Goal: Information Seeking & Learning: Check status

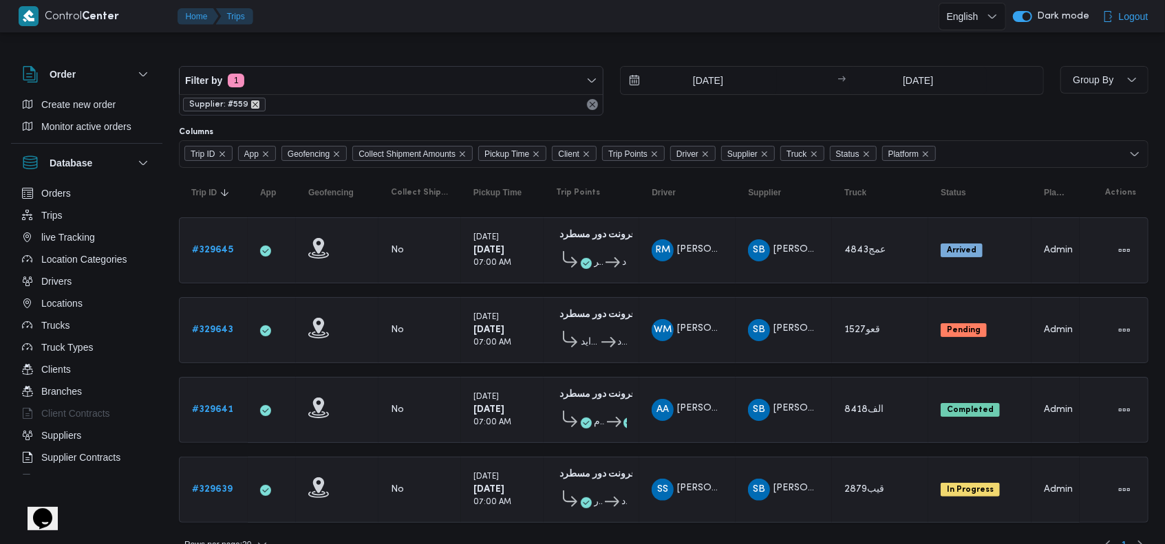
click at [253, 103] on icon "remove selected entity" at bounding box center [255, 104] width 8 height 8
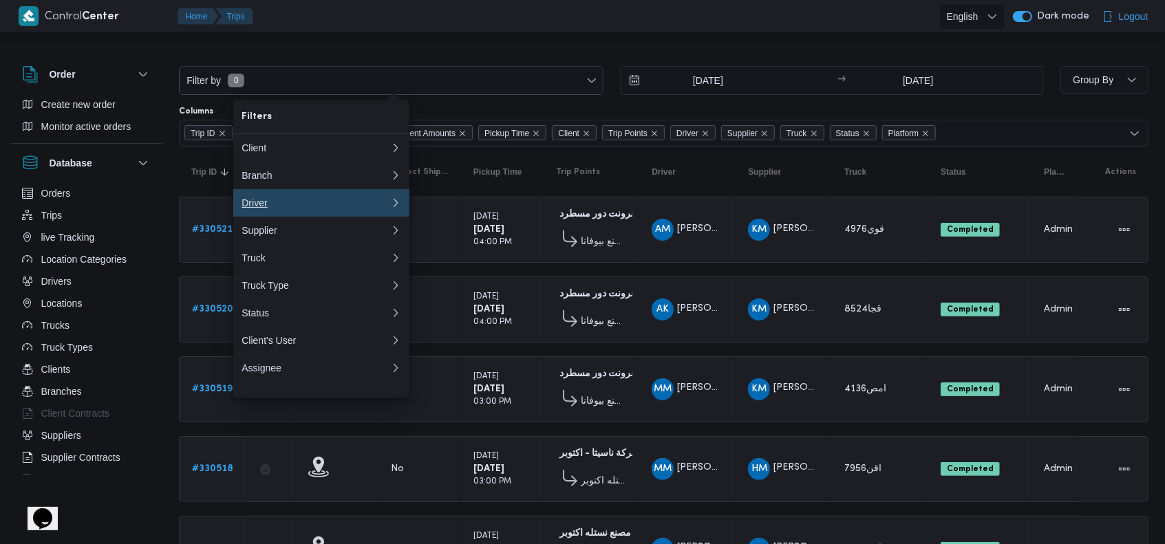
click at [292, 214] on button "Driver" at bounding box center [321, 203] width 176 height 28
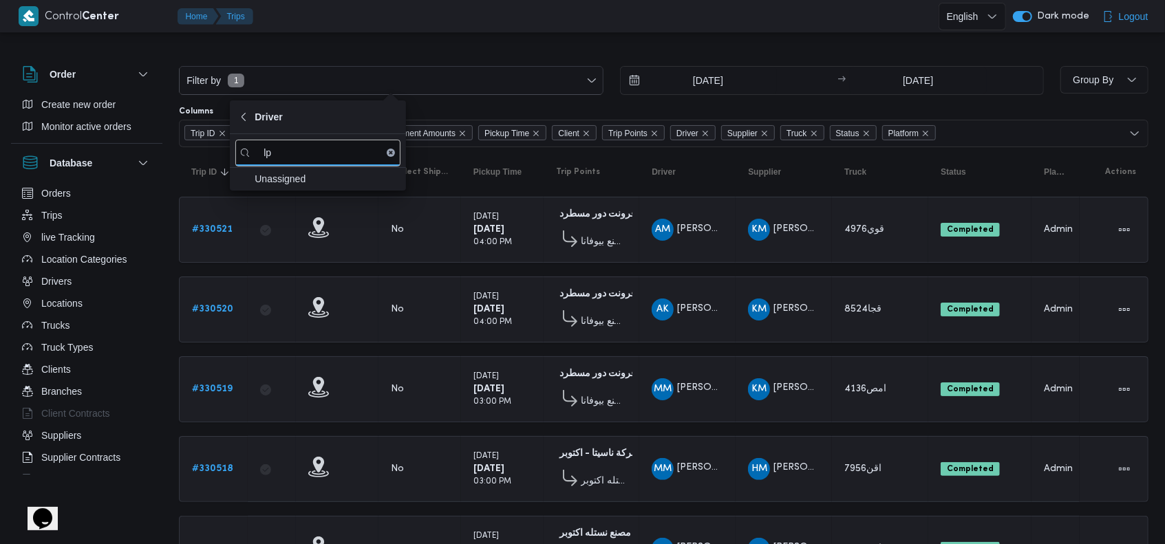
type input "l"
type input "محمود ابوزيد"
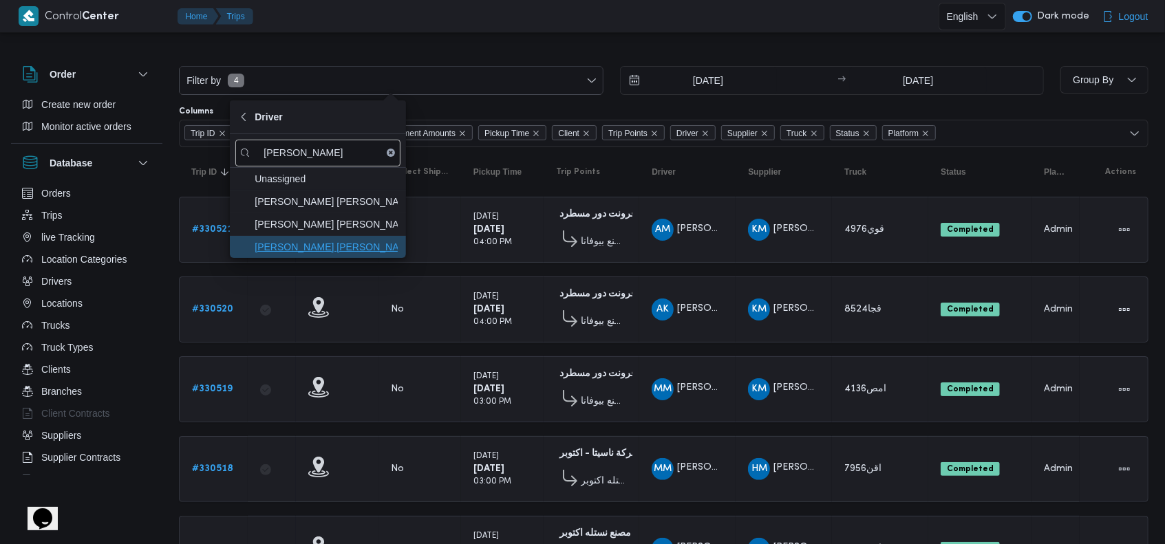
click at [360, 248] on span "محمود ابوزيد علي احمد" at bounding box center [326, 247] width 143 height 17
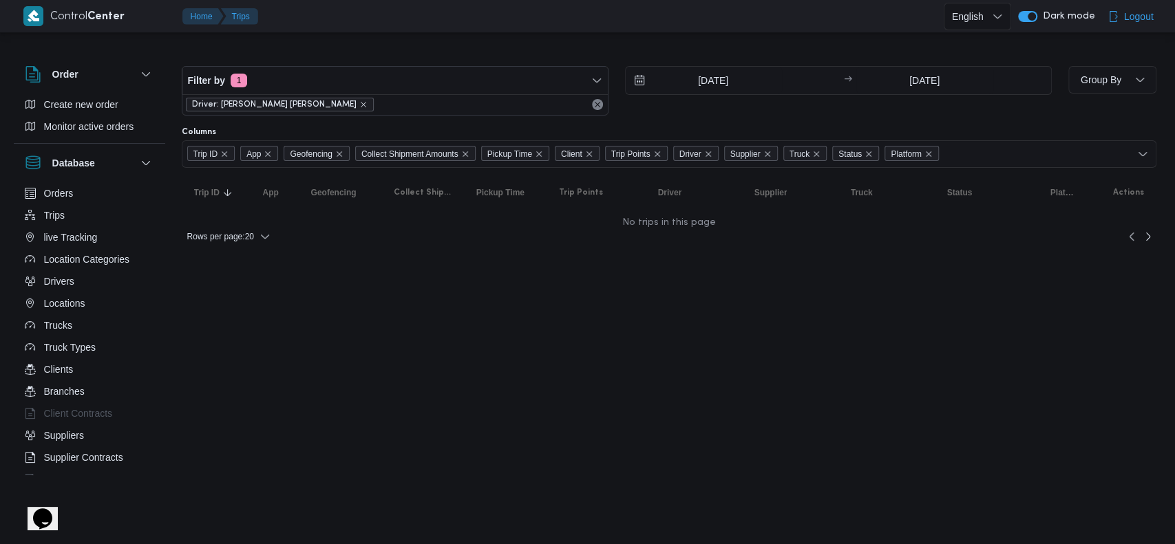
click at [611, 297] on html "Control Center Home Trips English عربي Dark mode Logout Order Create new order …" at bounding box center [587, 272] width 1175 height 544
click at [710, 90] on input "10/8/2025" at bounding box center [704, 81] width 156 height 28
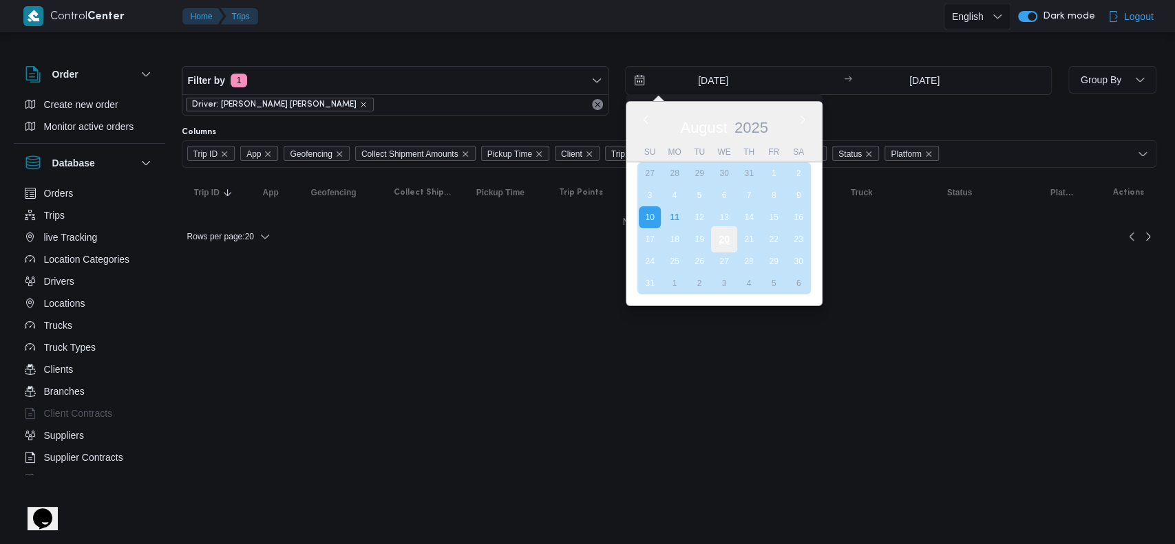
click at [713, 246] on div "20" at bounding box center [723, 239] width 26 height 26
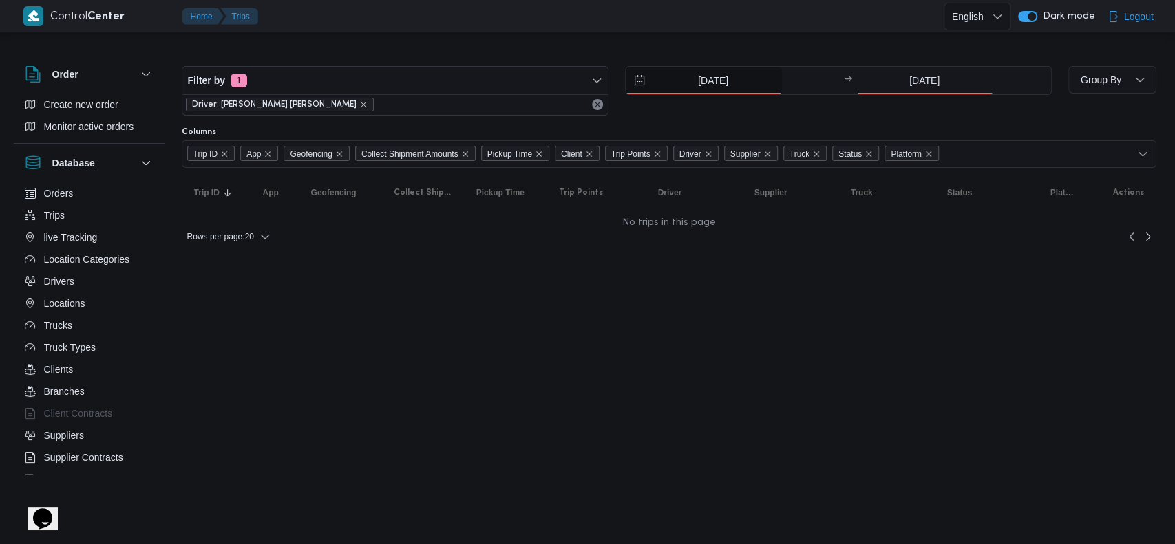
click at [710, 75] on input "20/8/2025" at bounding box center [704, 81] width 156 height 28
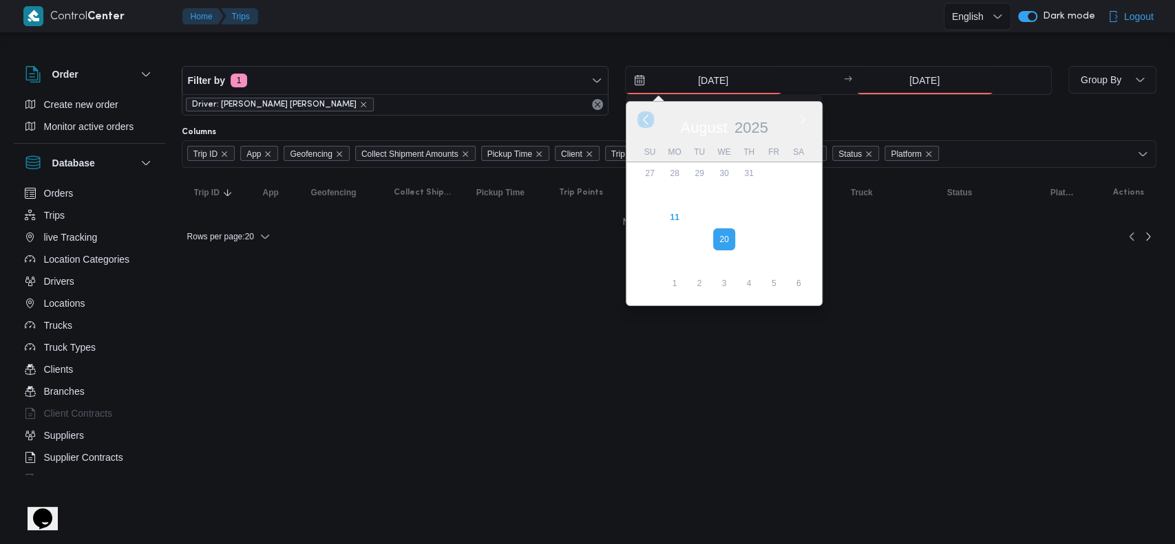
click at [644, 124] on button "Previous Month" at bounding box center [645, 119] width 13 height 13
type input "20/7/2025"
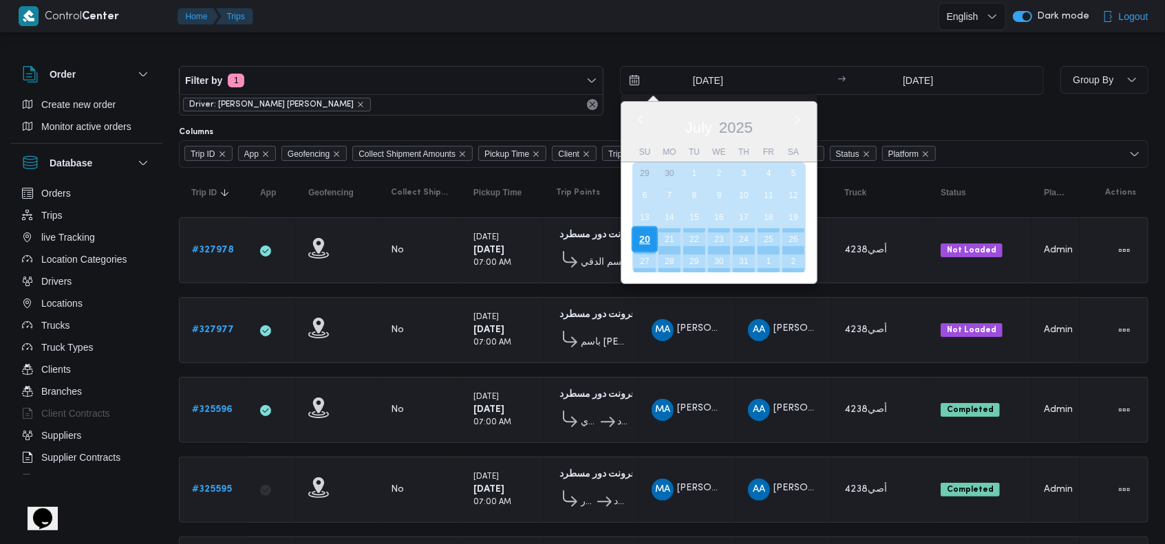
click at [645, 233] on div "20" at bounding box center [644, 239] width 26 height 26
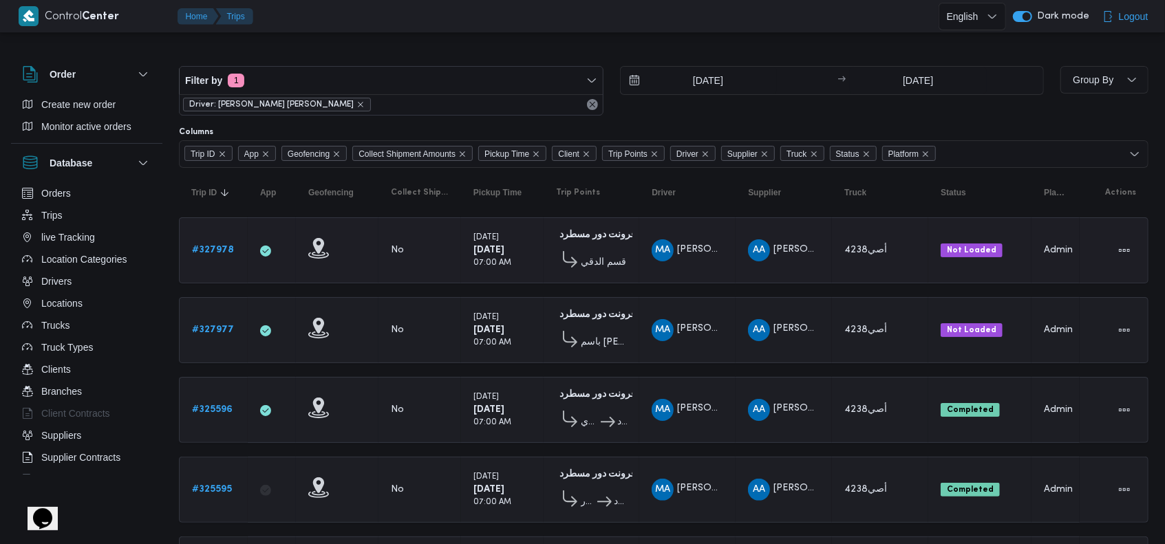
click at [539, 245] on td "Pickup Time Saturday 2/8/2025 07:00 AM" at bounding box center [502, 250] width 83 height 66
click at [356, 102] on icon "remove selected entity" at bounding box center [360, 104] width 8 height 8
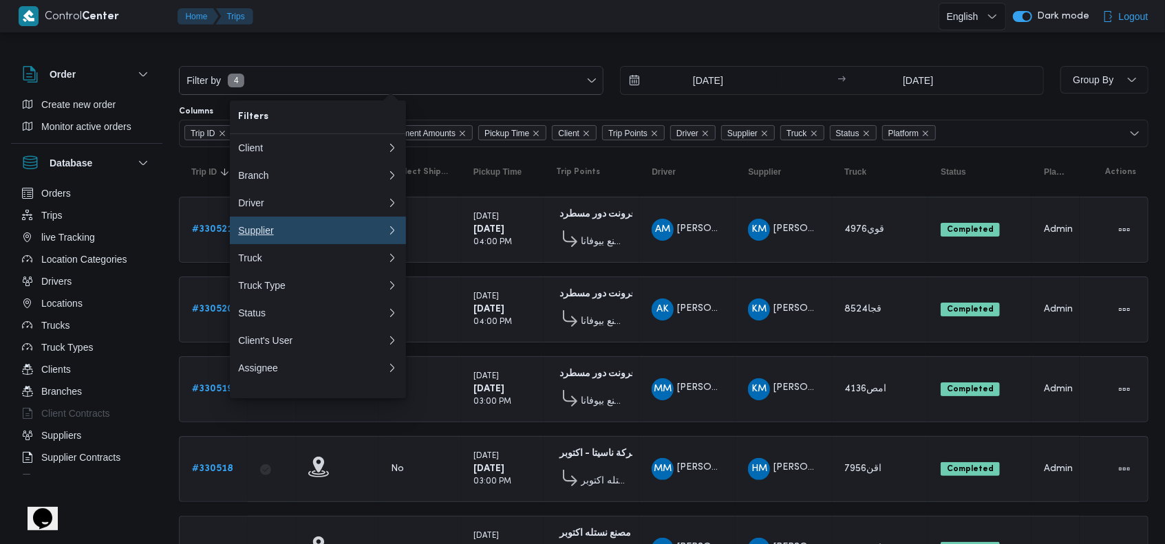
click at [285, 233] on div "Supplier" at bounding box center [309, 230] width 143 height 11
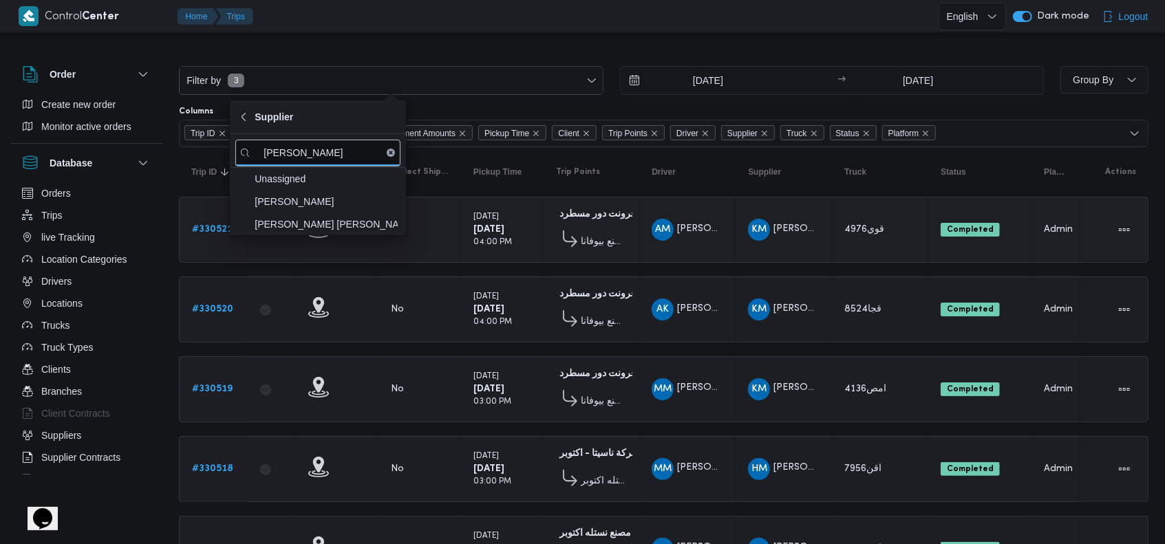
type input "محمد هان"
click at [304, 235] on div at bounding box center [337, 230] width 69 height 36
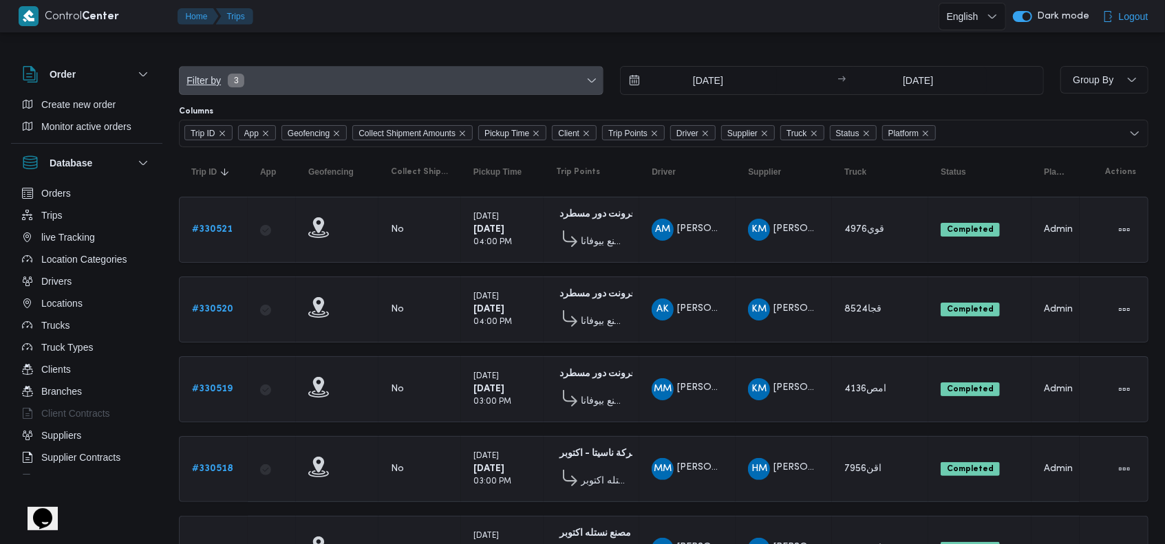
click at [306, 85] on span "Filter by 3" at bounding box center [391, 81] width 423 height 28
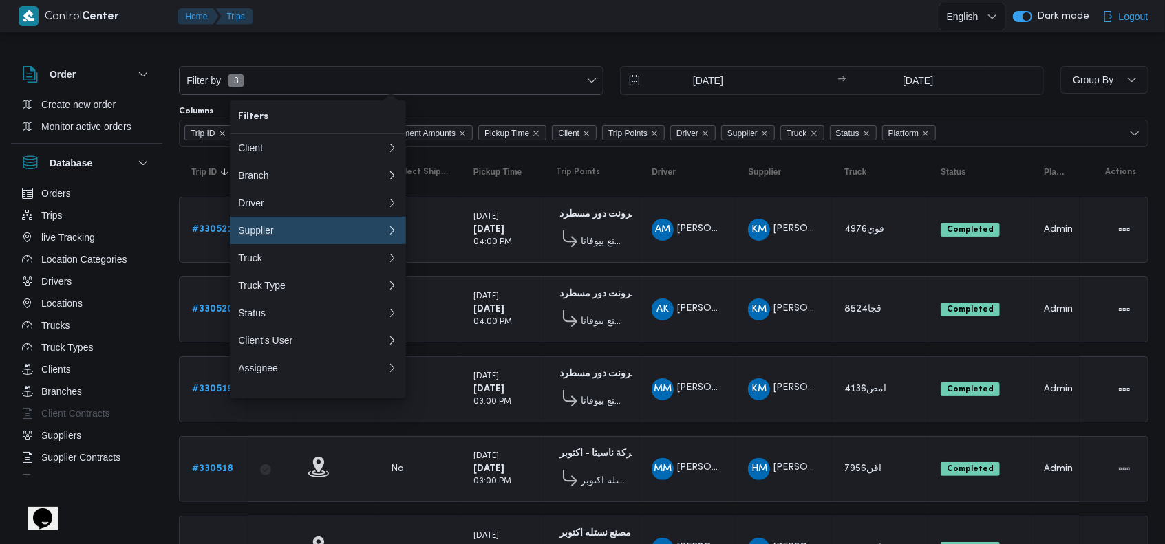
click at [297, 231] on div "Supplier" at bounding box center [309, 230] width 143 height 11
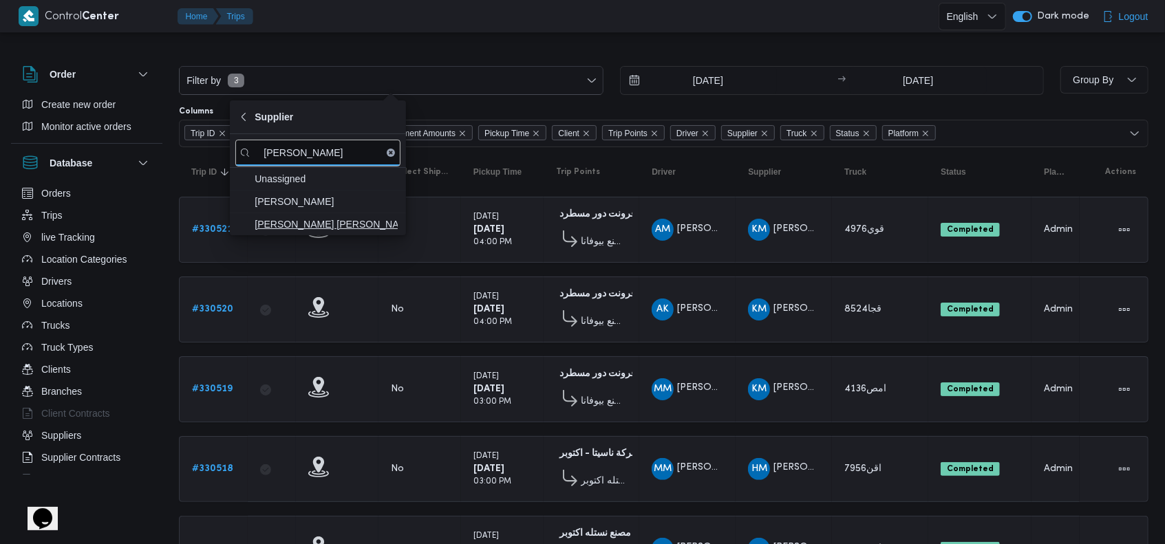
type input "محمد هان"
click at [332, 213] on span "[PERSON_NAME]" at bounding box center [317, 224] width 165 height 22
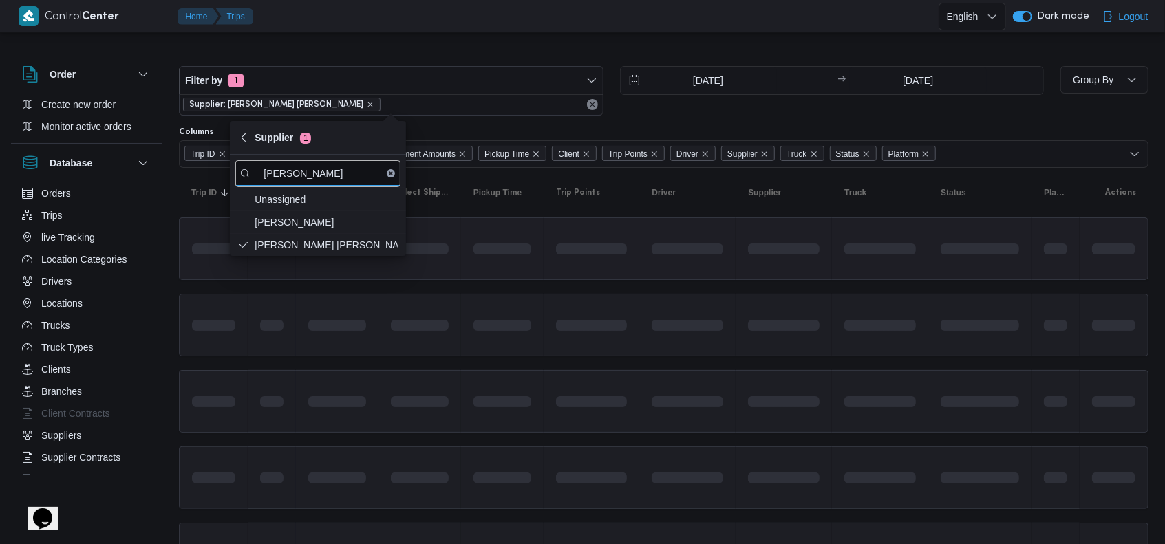
click at [564, 257] on span at bounding box center [591, 248] width 71 height 43
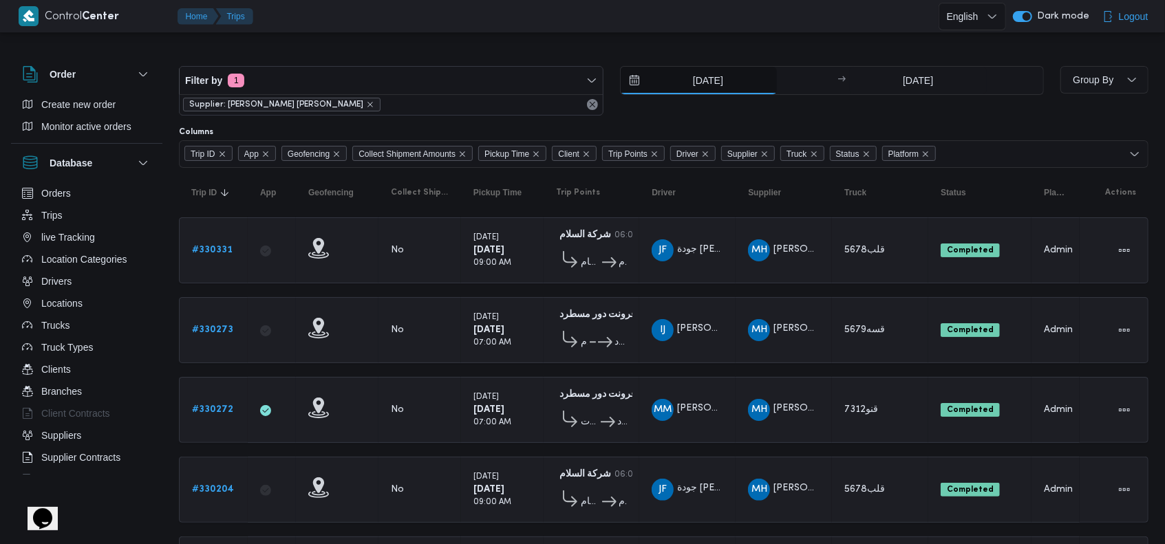
click at [707, 82] on input "20/7/2025" at bounding box center [699, 81] width 156 height 28
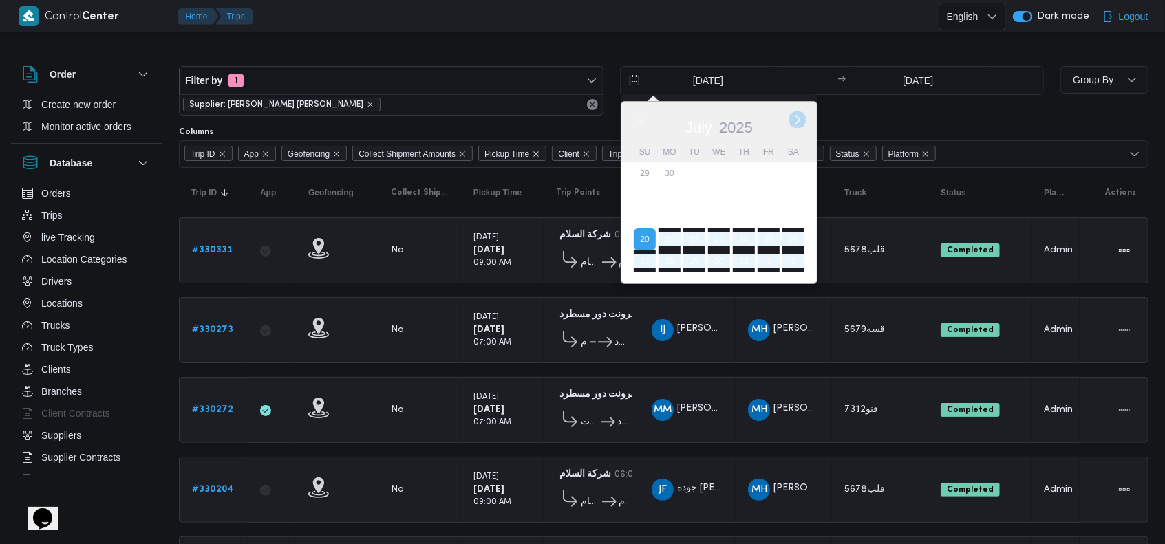
click at [797, 122] on button "Next month" at bounding box center [797, 119] width 13 height 13
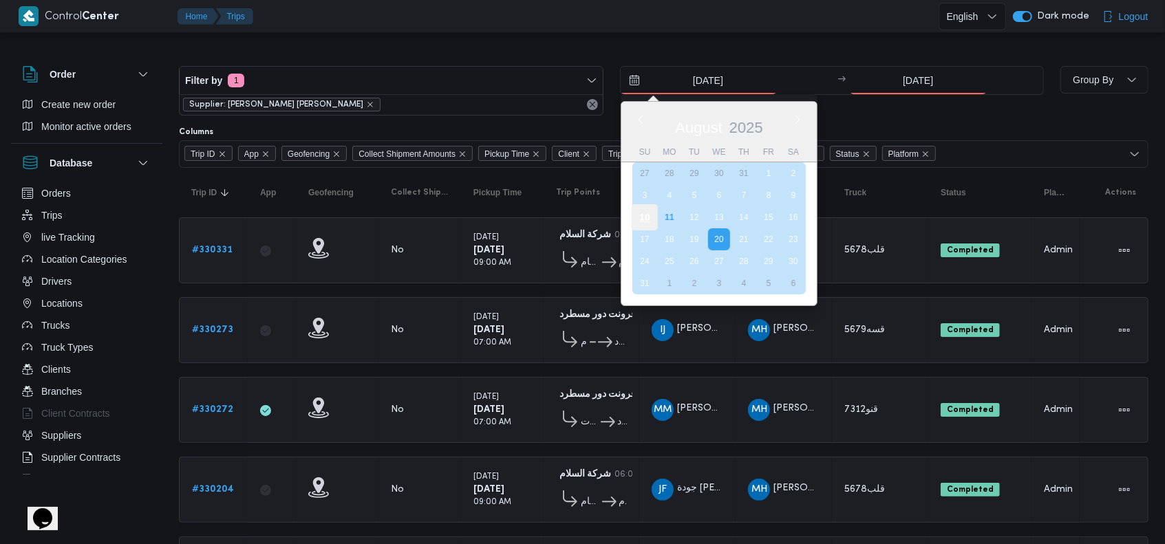
click at [651, 214] on div "10" at bounding box center [644, 217] width 26 height 26
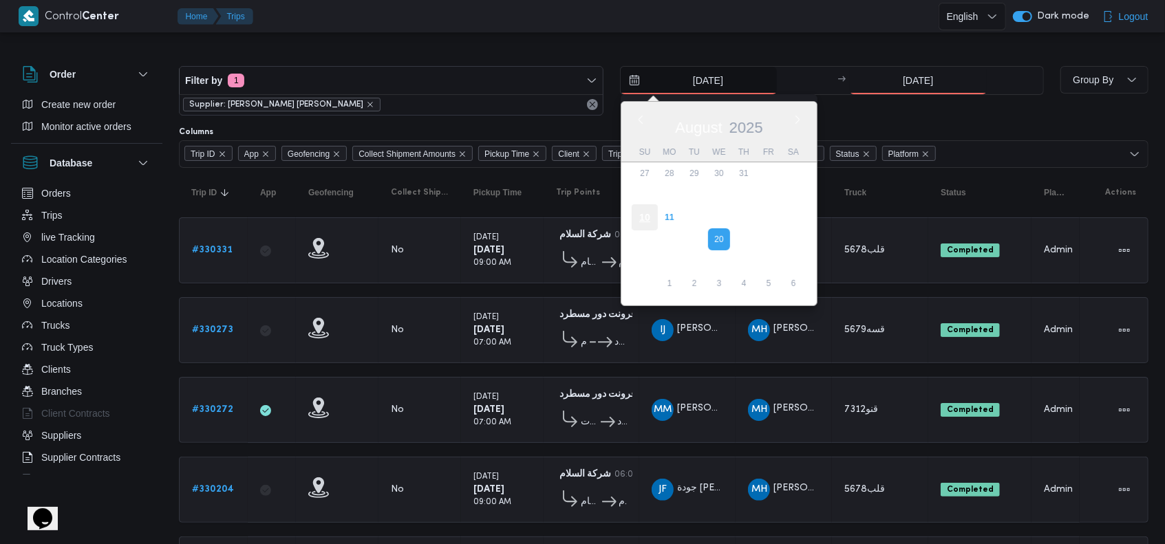
type input "10/8/2025"
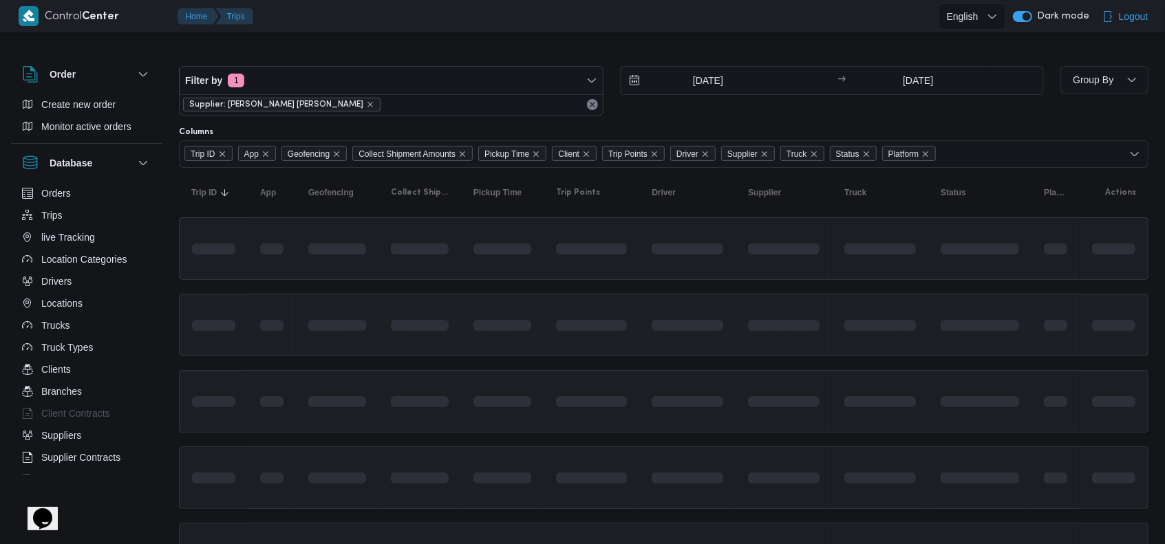
click at [756, 297] on td at bounding box center [784, 325] width 96 height 63
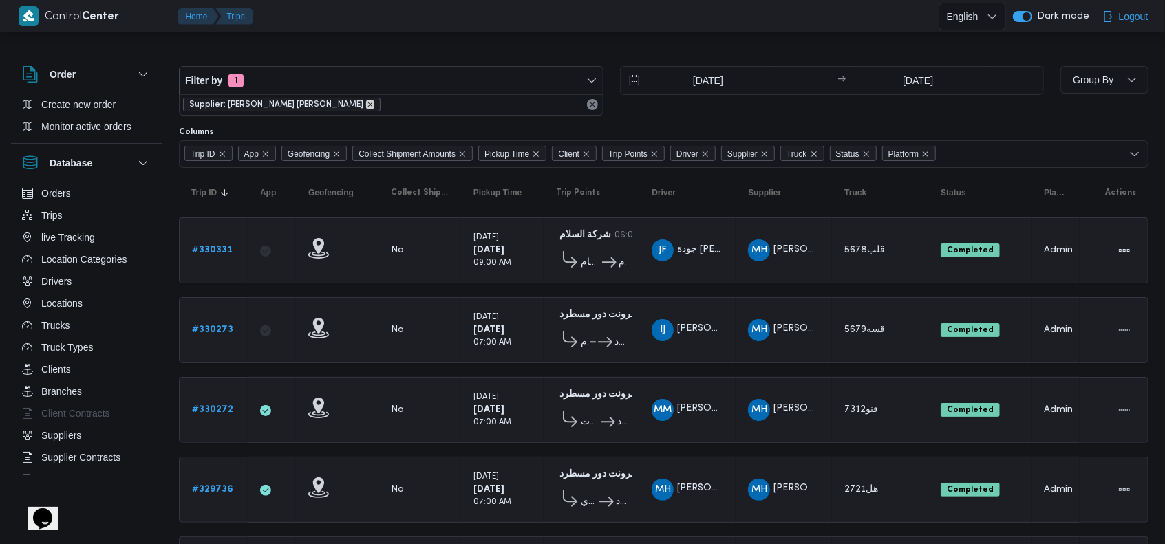
click at [366, 102] on icon "remove selected entity" at bounding box center [370, 104] width 8 height 8
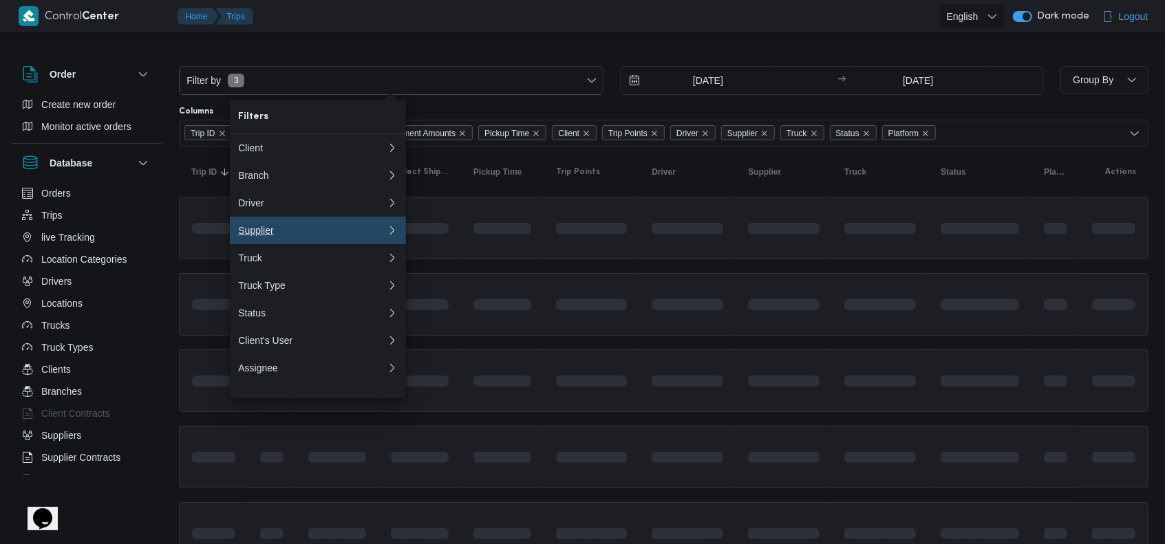
click at [292, 231] on div "Supplier" at bounding box center [309, 230] width 143 height 11
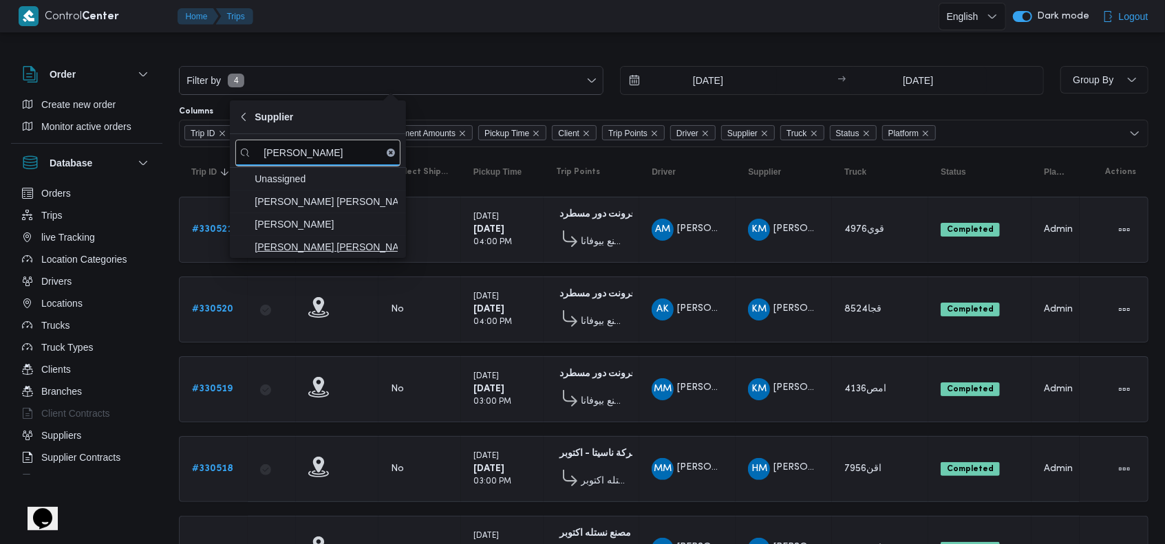
type input "شريف"
click at [362, 253] on span "شريف بدر عبد الحميد عبد المجيد بدر" at bounding box center [326, 247] width 143 height 17
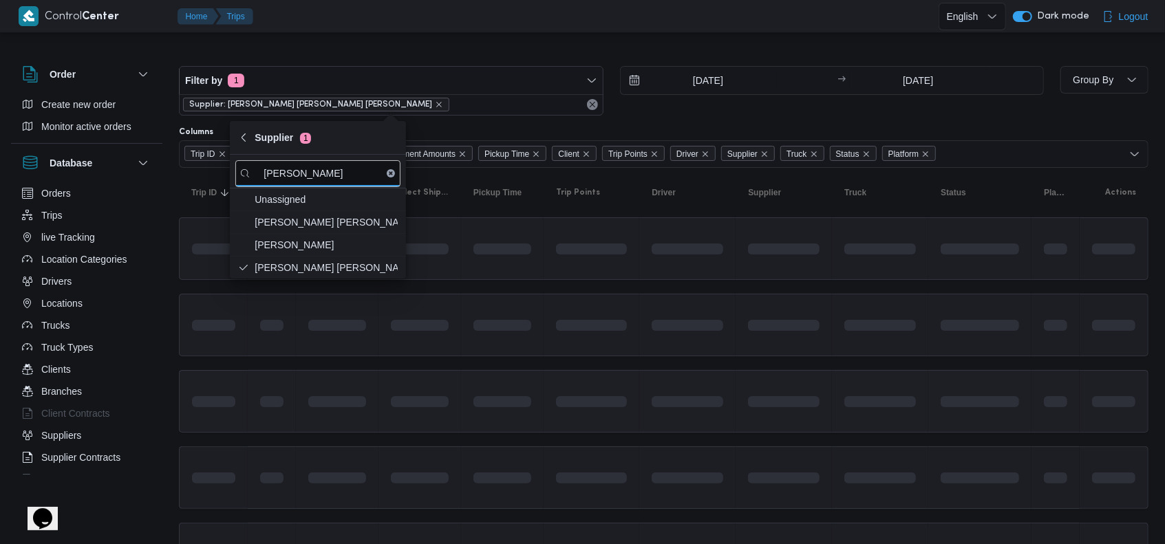
click at [605, 374] on div at bounding box center [592, 401] width 82 height 54
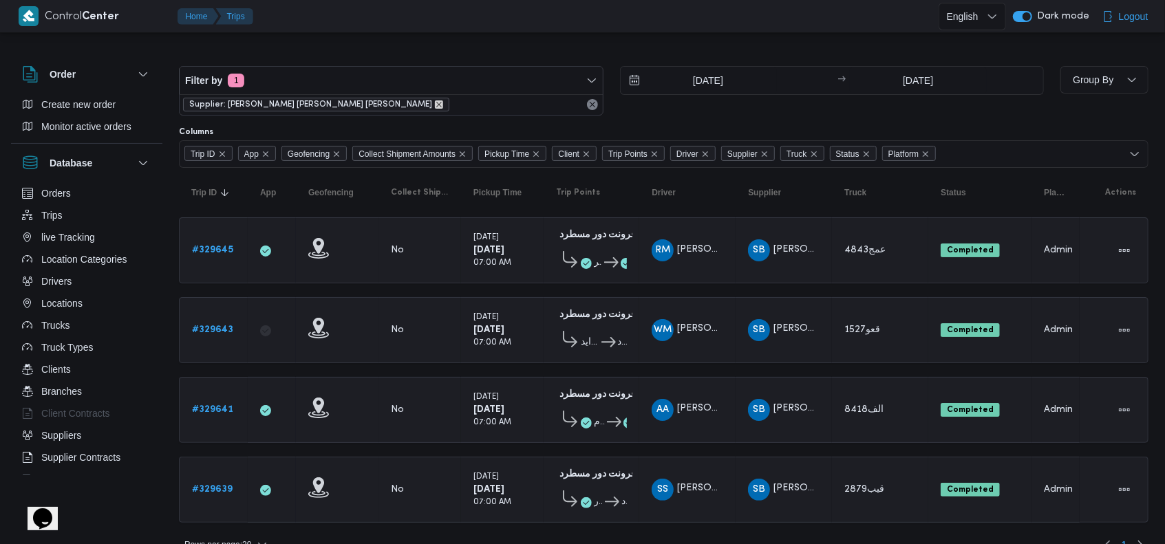
click at [435, 105] on icon "remove selected entity" at bounding box center [439, 104] width 8 height 8
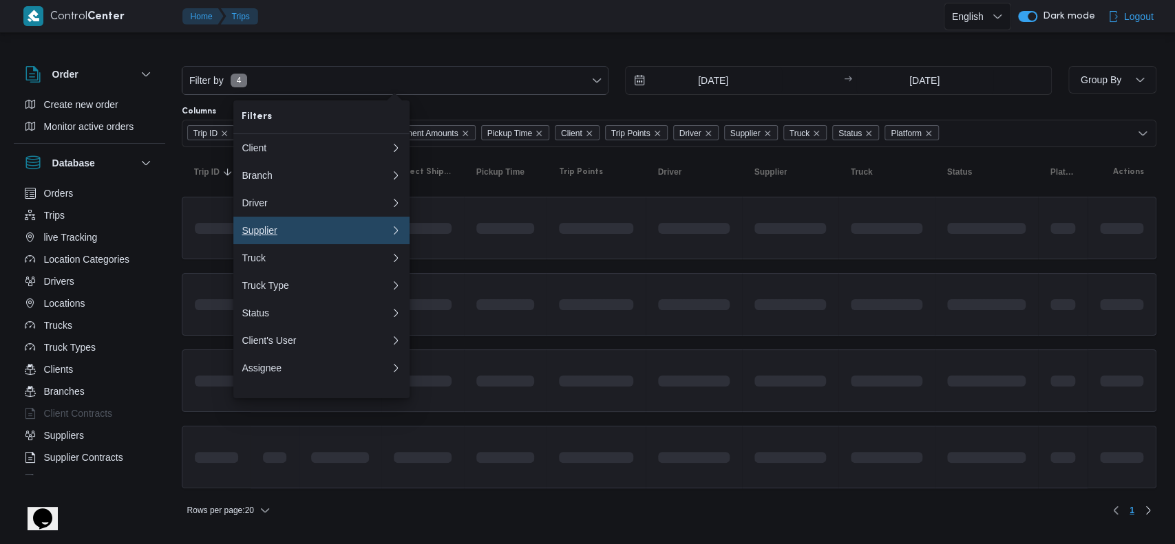
click at [297, 233] on div "Supplier" at bounding box center [313, 230] width 143 height 11
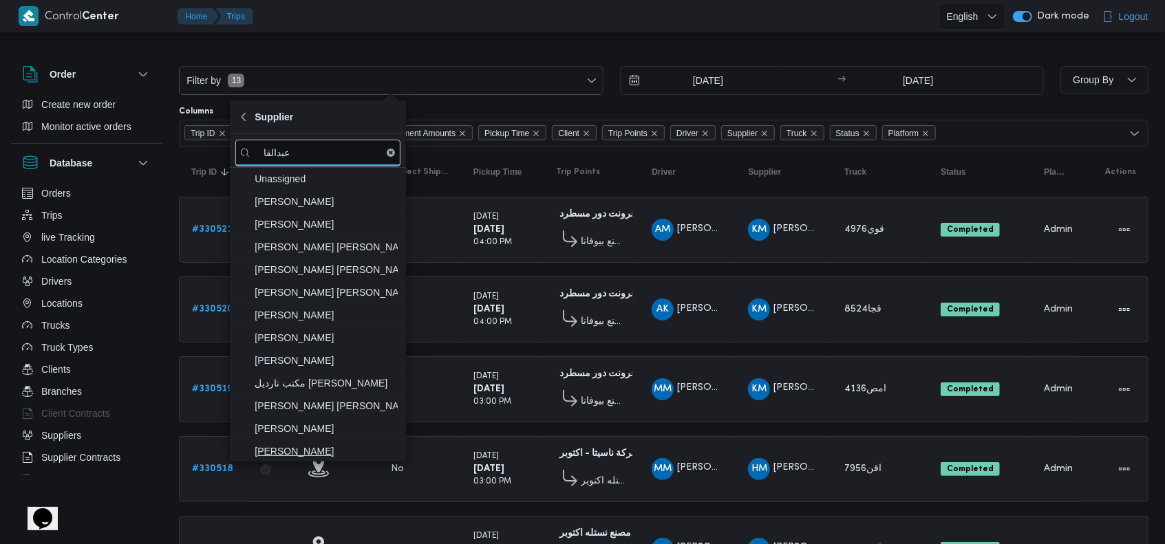
type input "عبدالقا"
click at [347, 447] on span "عبدالقادر عادل عبدالقادر الحسيني" at bounding box center [326, 451] width 143 height 17
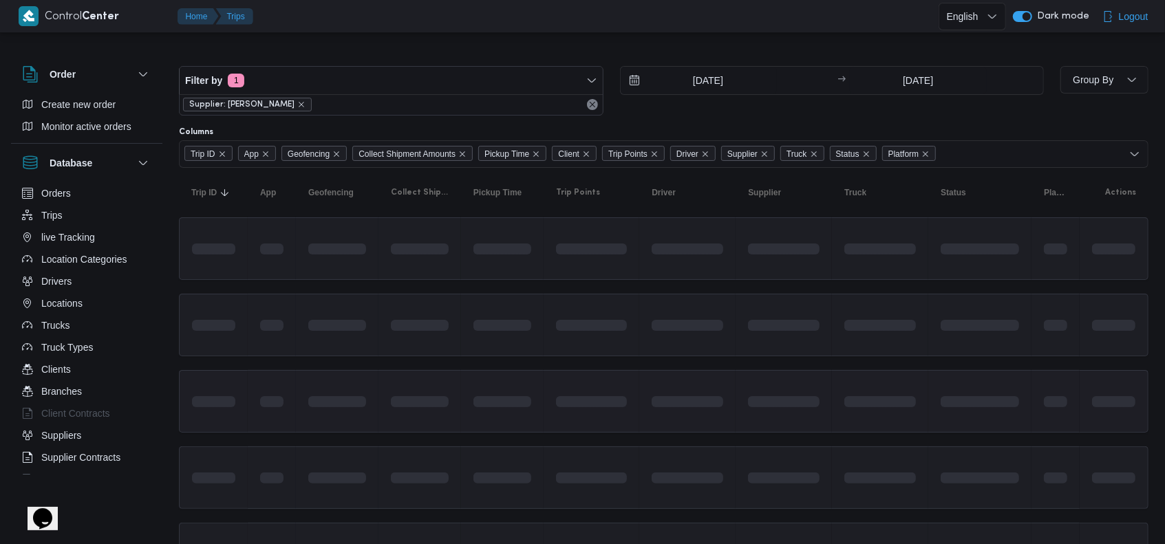
click at [752, 381] on td at bounding box center [784, 401] width 96 height 63
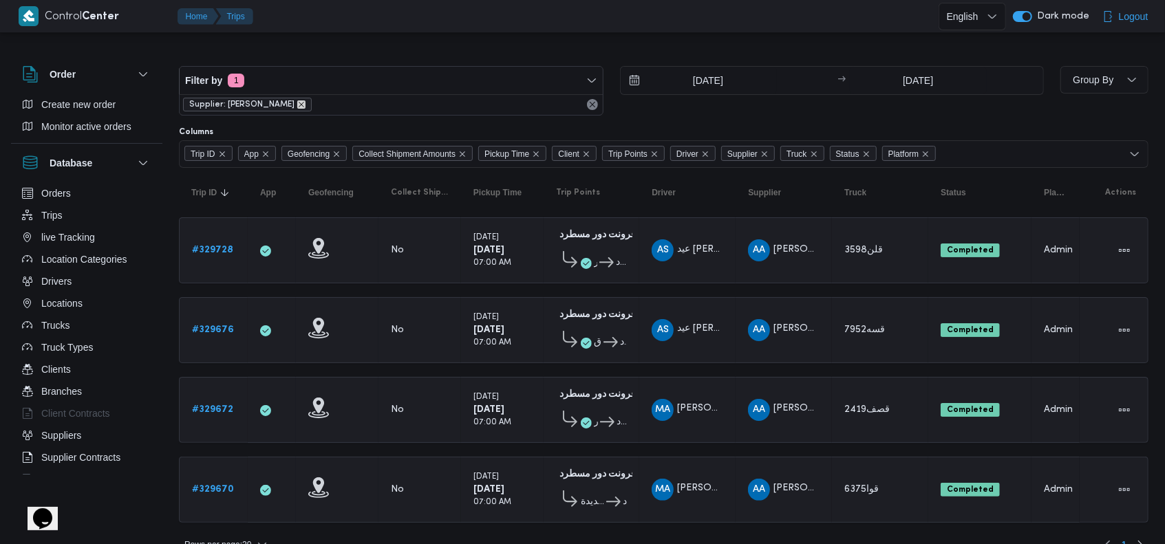
click at [306, 103] on icon "remove selected entity" at bounding box center [301, 104] width 8 height 8
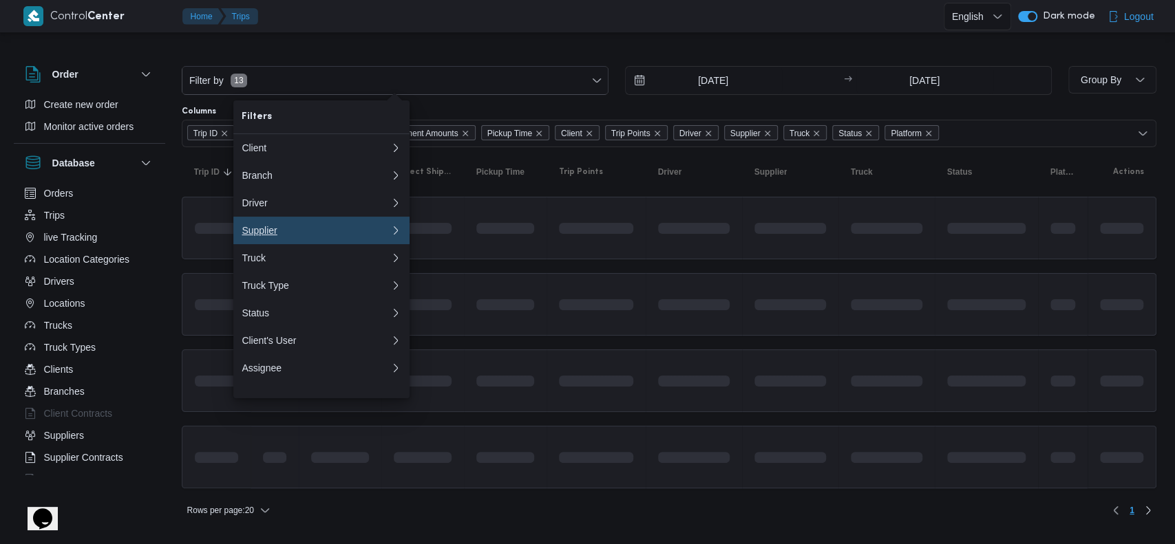
click at [300, 236] on div "Supplier" at bounding box center [313, 230] width 143 height 11
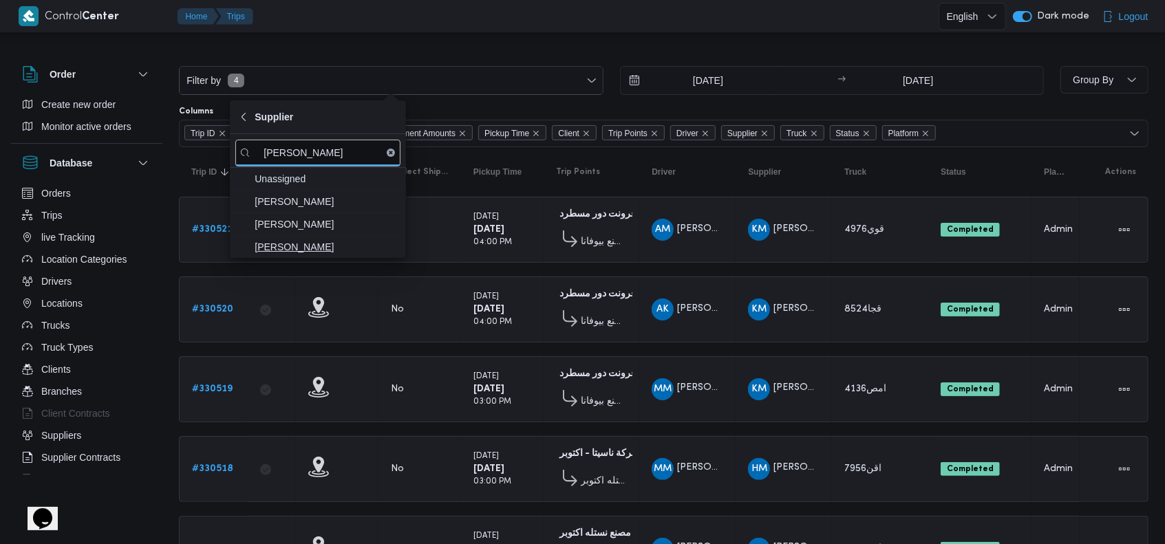
type input "عبدالواحد"
click at [334, 251] on span "عبدالواحد محمد احمد مسعد" at bounding box center [326, 247] width 143 height 17
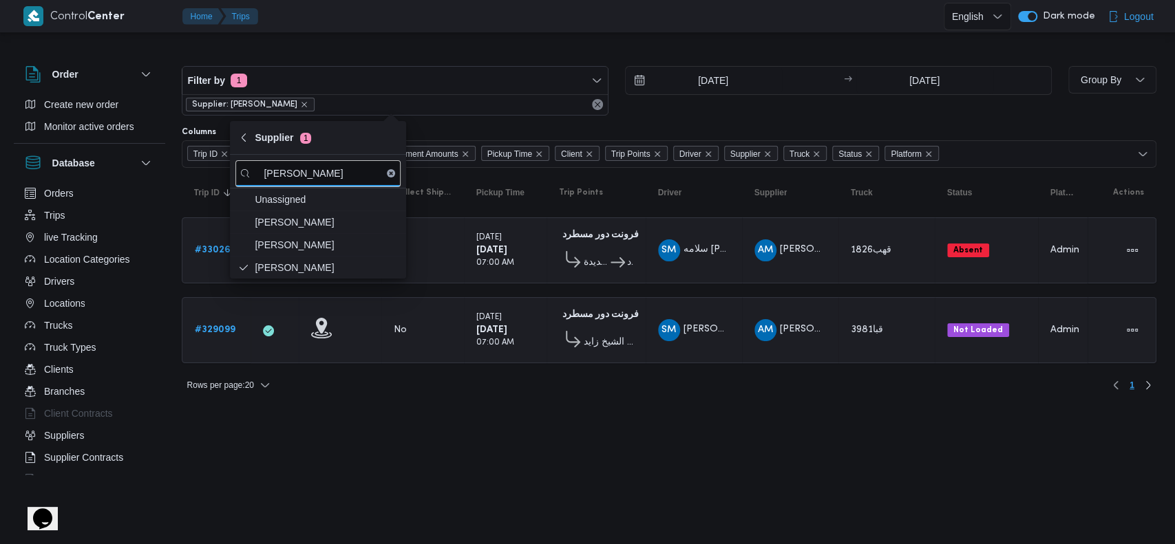
click at [637, 340] on div "فرونت دور مسطرد 01:09 AM قسم الشيخ زايد" at bounding box center [595, 330] width 85 height 58
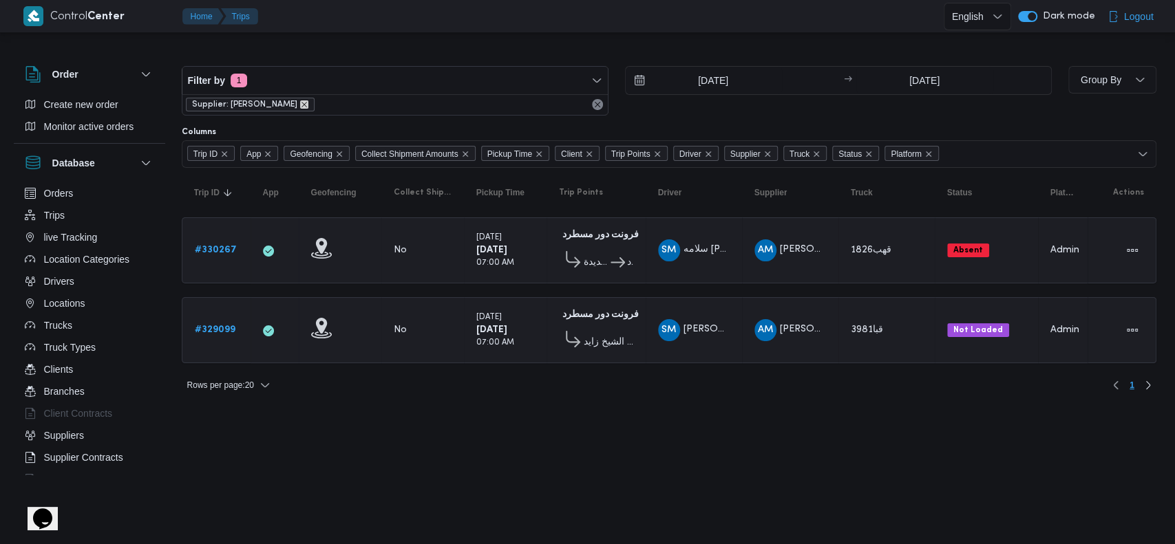
click at [308, 100] on icon "remove selected entity" at bounding box center [304, 104] width 8 height 8
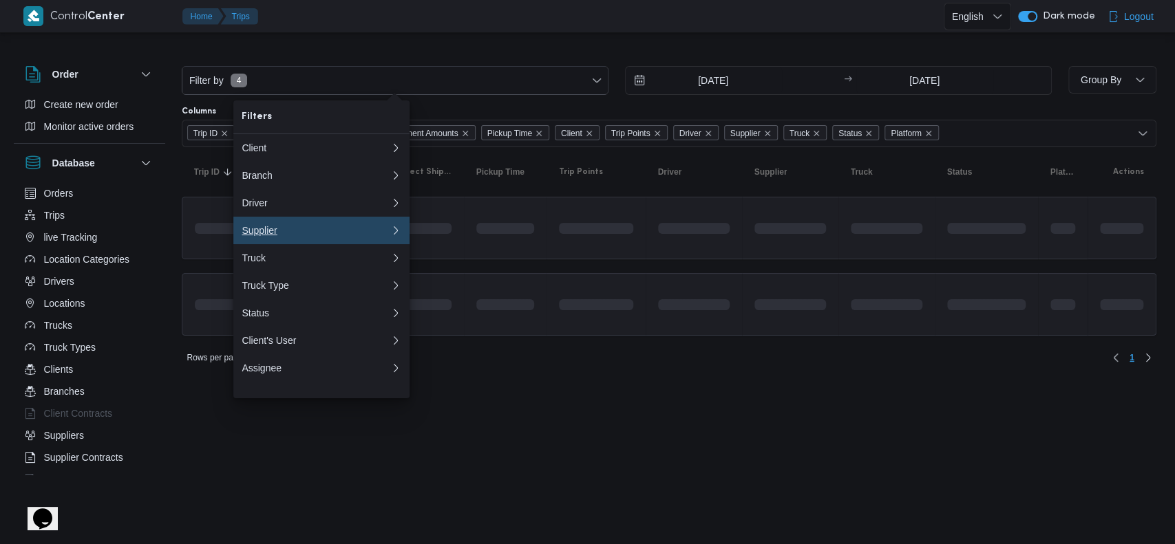
click at [280, 244] on button "Supplier 0" at bounding box center [321, 231] width 176 height 28
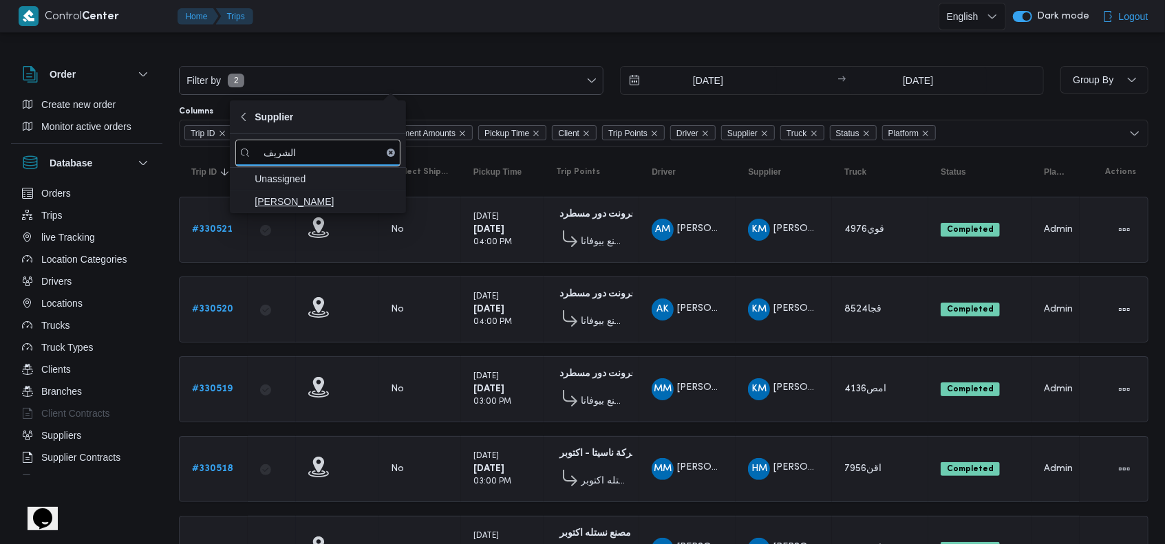
type input "الشريف"
click at [339, 195] on span "محمد صلاح عبداللطيف الشريف" at bounding box center [326, 201] width 143 height 17
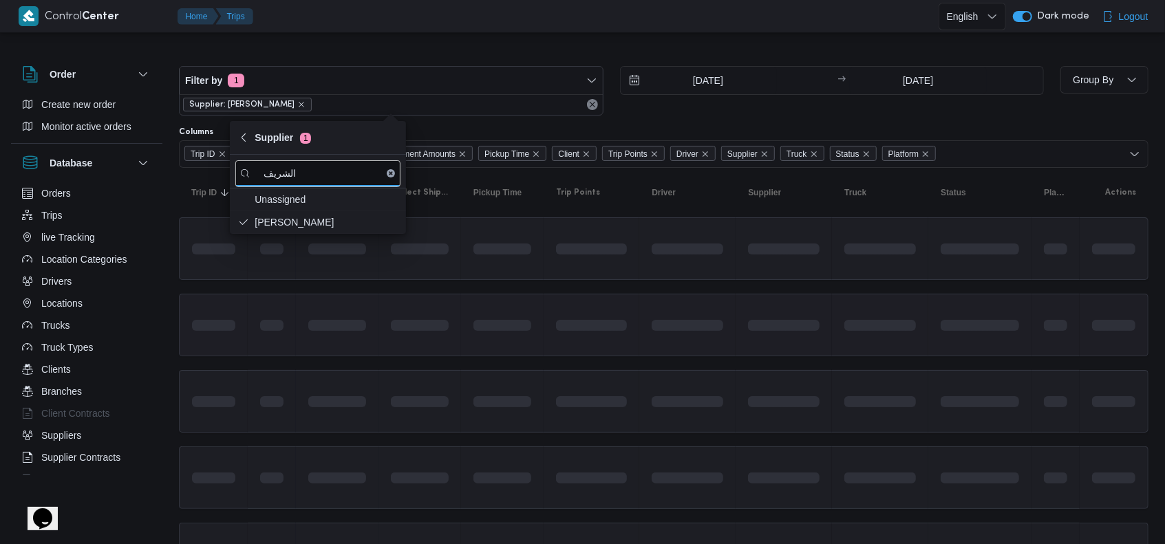
click at [678, 342] on td at bounding box center [687, 325] width 96 height 63
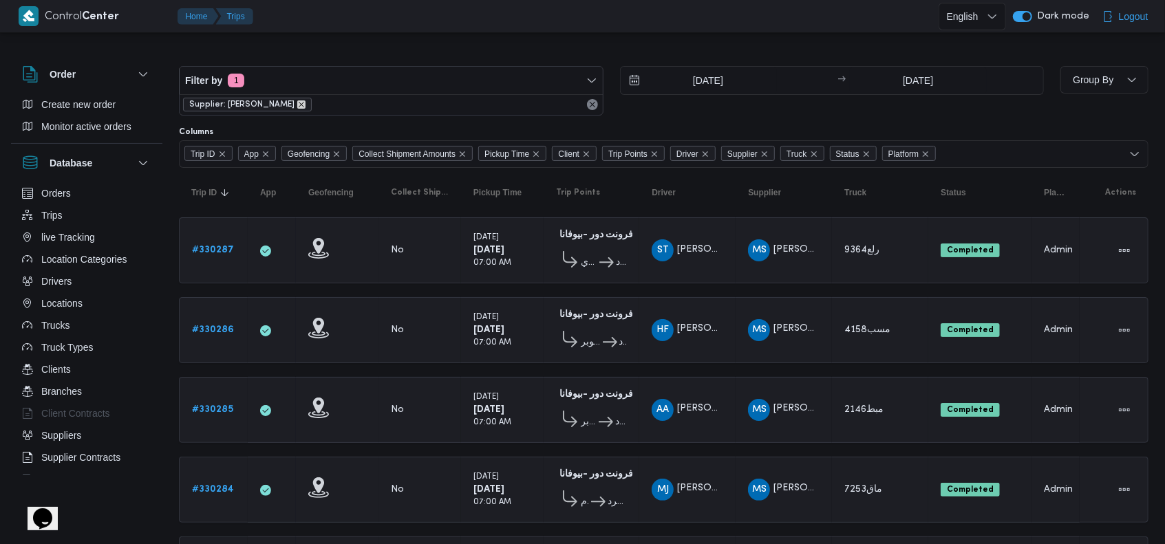
click at [306, 106] on icon "remove selected entity" at bounding box center [301, 104] width 8 height 8
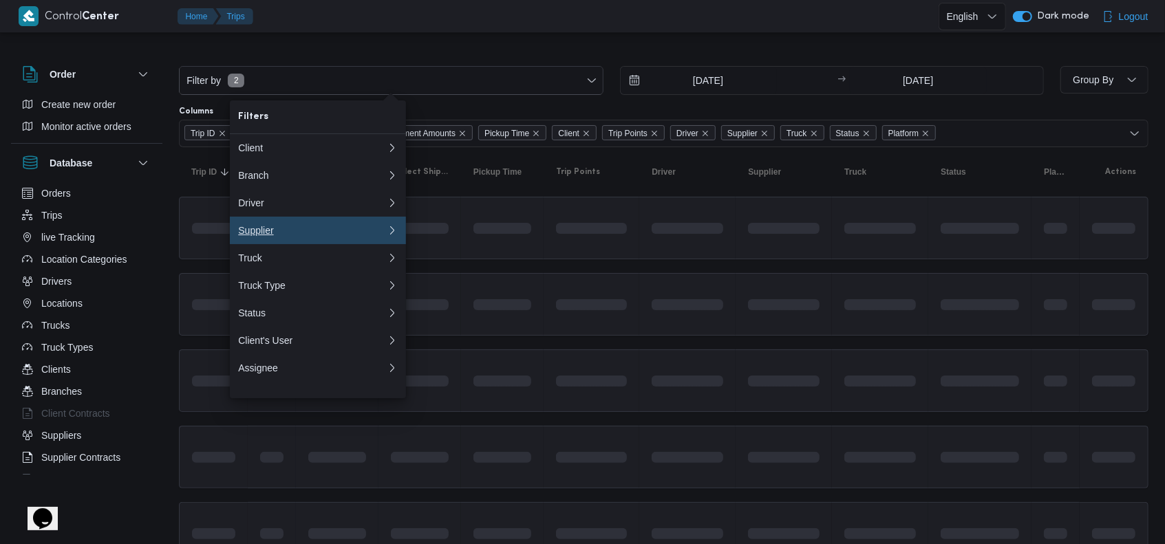
click at [278, 234] on div "Supplier" at bounding box center [309, 230] width 143 height 11
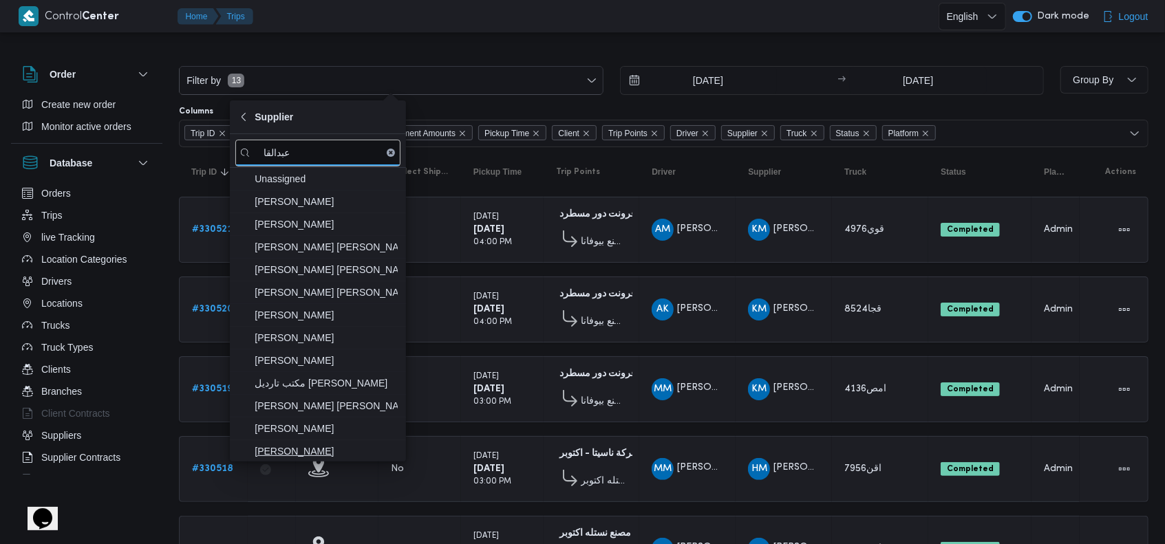
type input "عبدالقا"
click at [334, 449] on span "عبدالقادر عادل عبدالقادر الحسيني" at bounding box center [326, 451] width 143 height 17
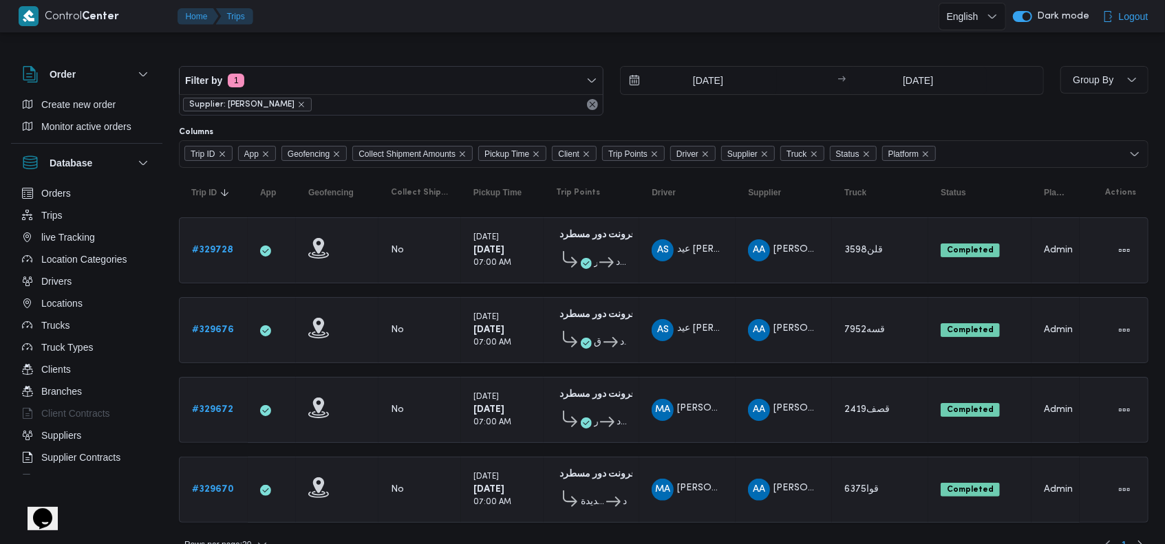
click at [295, 102] on span "Supplier: عبدالقادر عادل عبدالقادر الحسيني" at bounding box center [241, 104] width 105 height 12
click at [306, 102] on span "Supplier: عبدالقادر عادل عبدالقادر الحسيني" at bounding box center [247, 104] width 116 height 12
click at [306, 106] on icon "remove selected entity" at bounding box center [301, 104] width 8 height 8
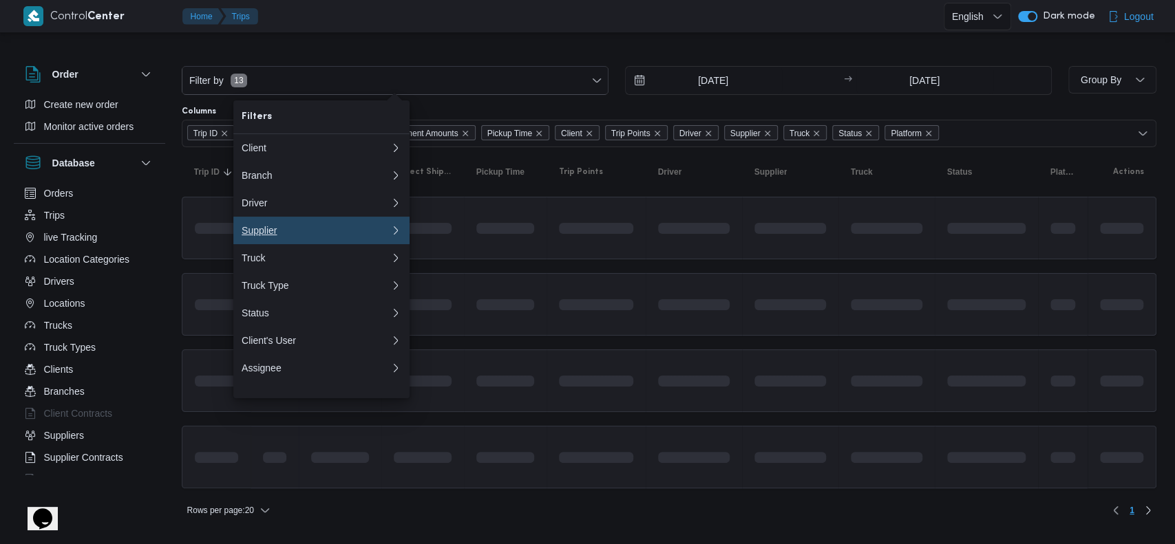
click at [292, 244] on button "Supplier 0" at bounding box center [321, 231] width 176 height 28
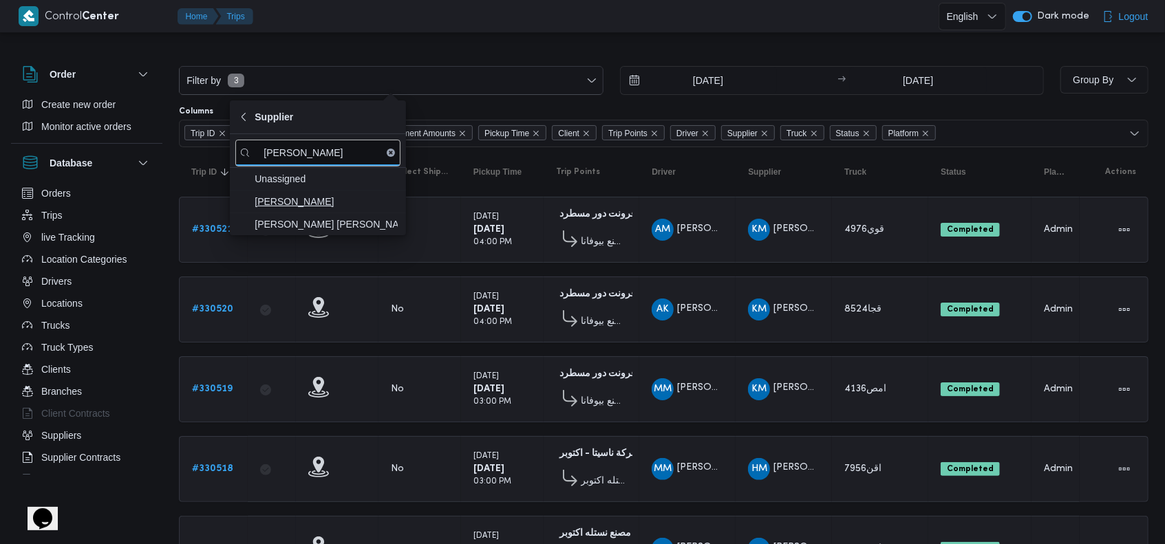
type input "محمد ناصر"
click at [294, 202] on span "محمد ناصر كامل عباس" at bounding box center [326, 201] width 143 height 17
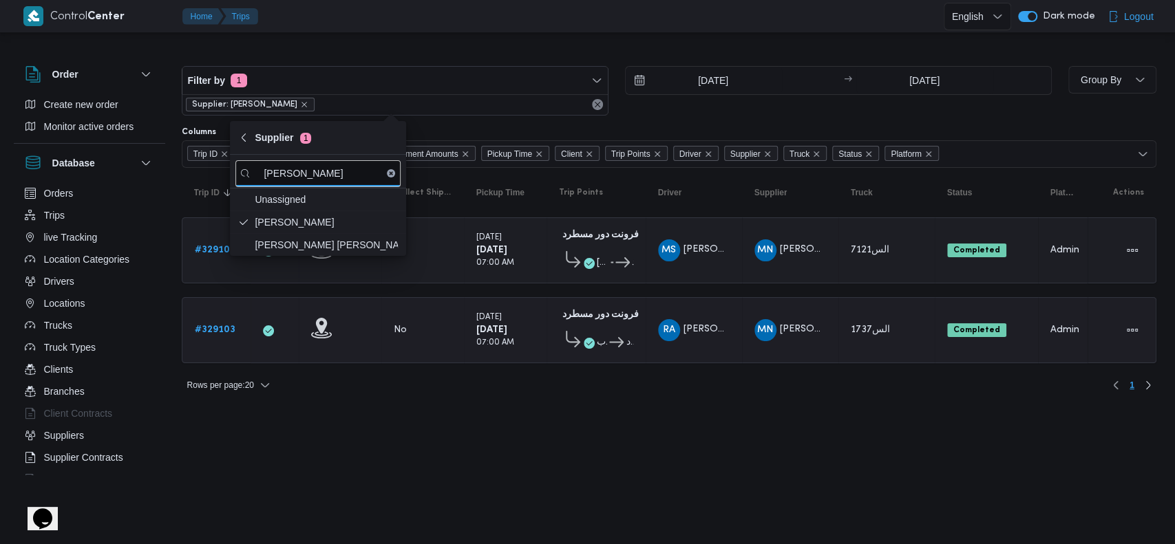
click at [526, 355] on td "Pickup Time Sunday 10/8/2025 07:00 AM" at bounding box center [505, 330] width 83 height 66
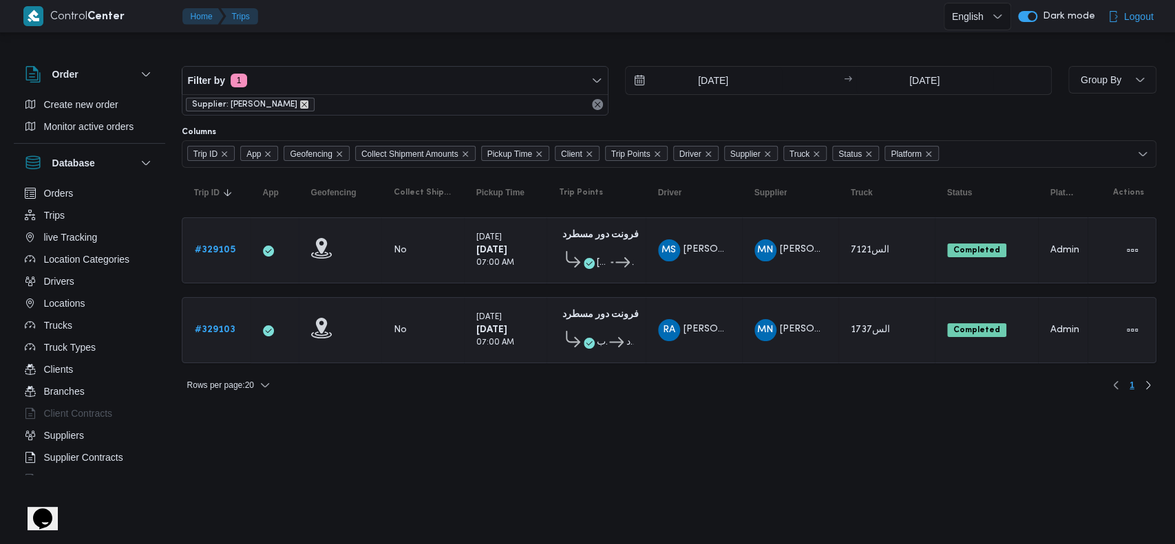
click at [308, 102] on icon "remove selected entity" at bounding box center [304, 104] width 8 height 8
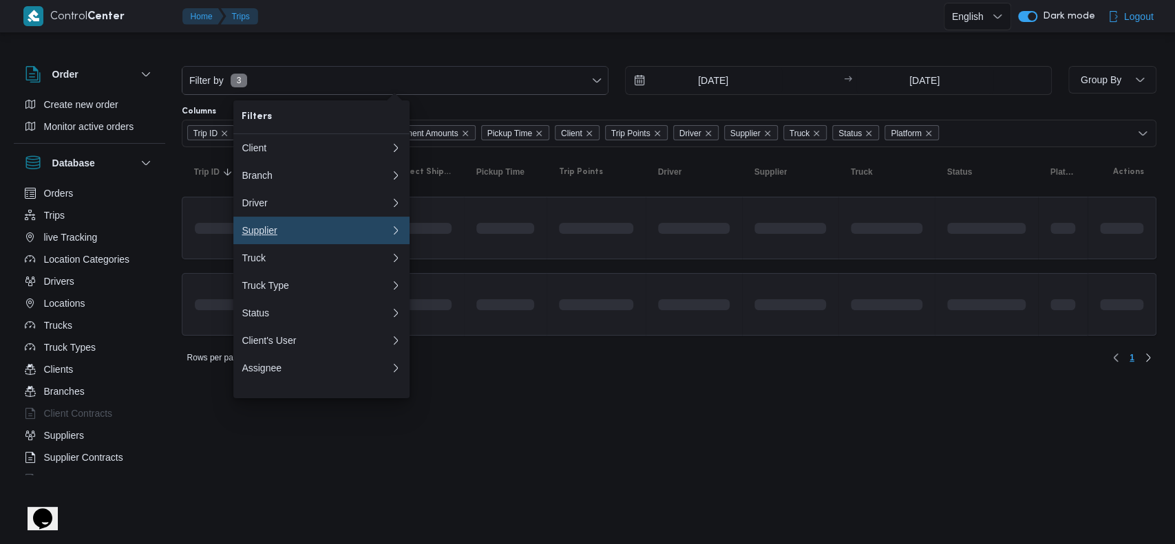
click at [299, 234] on div "Supplier" at bounding box center [313, 230] width 143 height 11
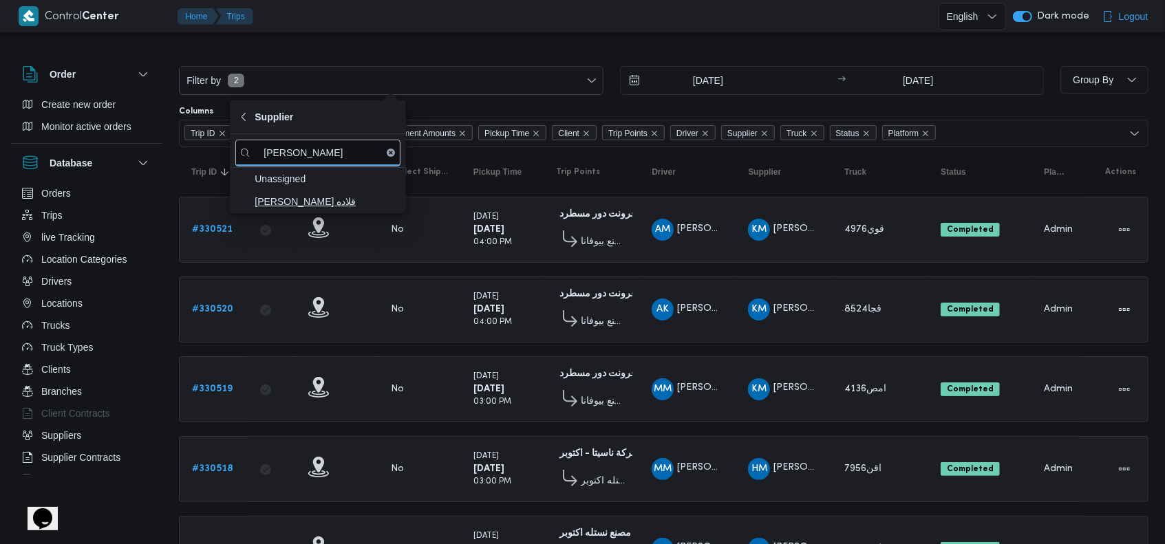
type input "مينا نجيب"
click at [375, 199] on span "مينا نجيب شفيق قلاده" at bounding box center [326, 201] width 143 height 17
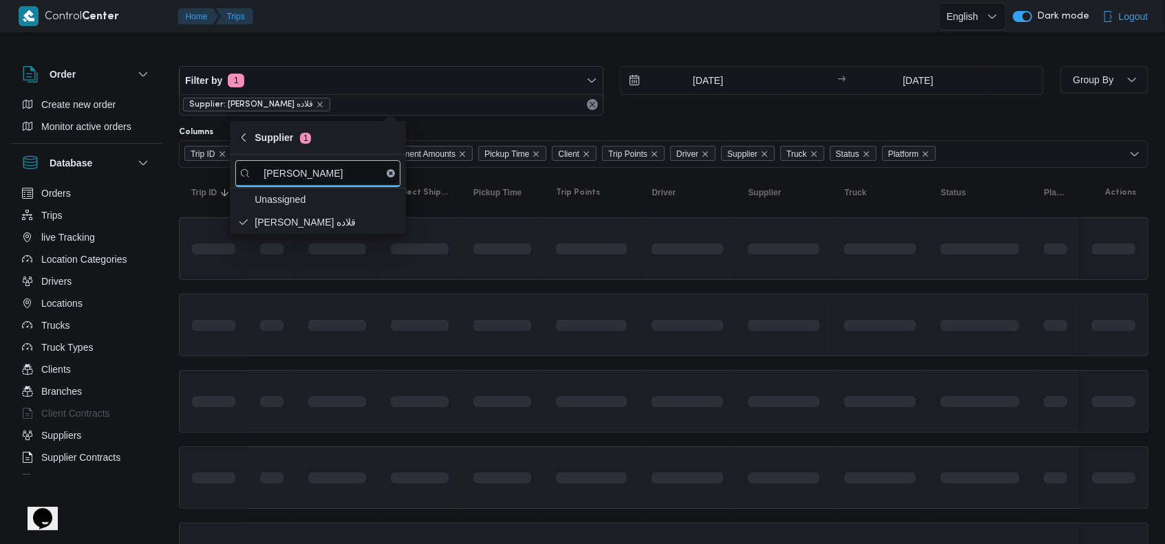
click at [630, 308] on div at bounding box center [592, 325] width 82 height 54
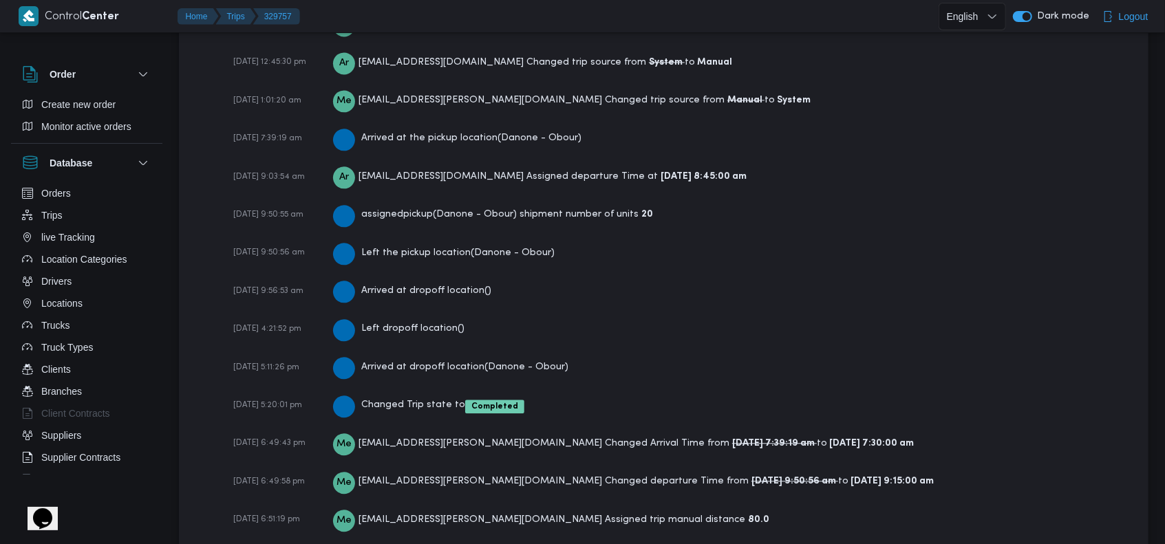
scroll to position [2144, 0]
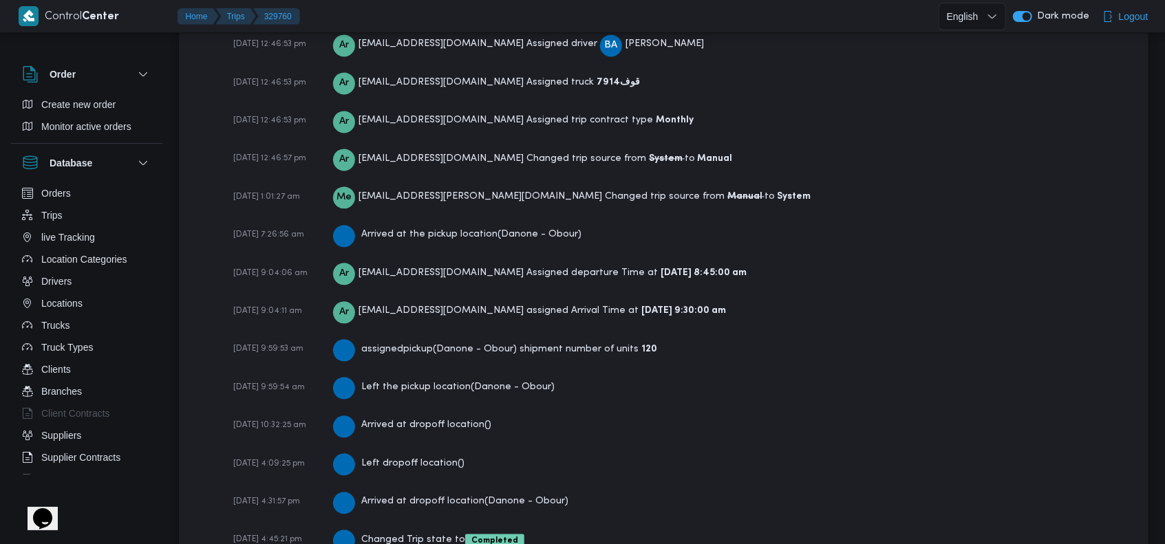
scroll to position [2144, 0]
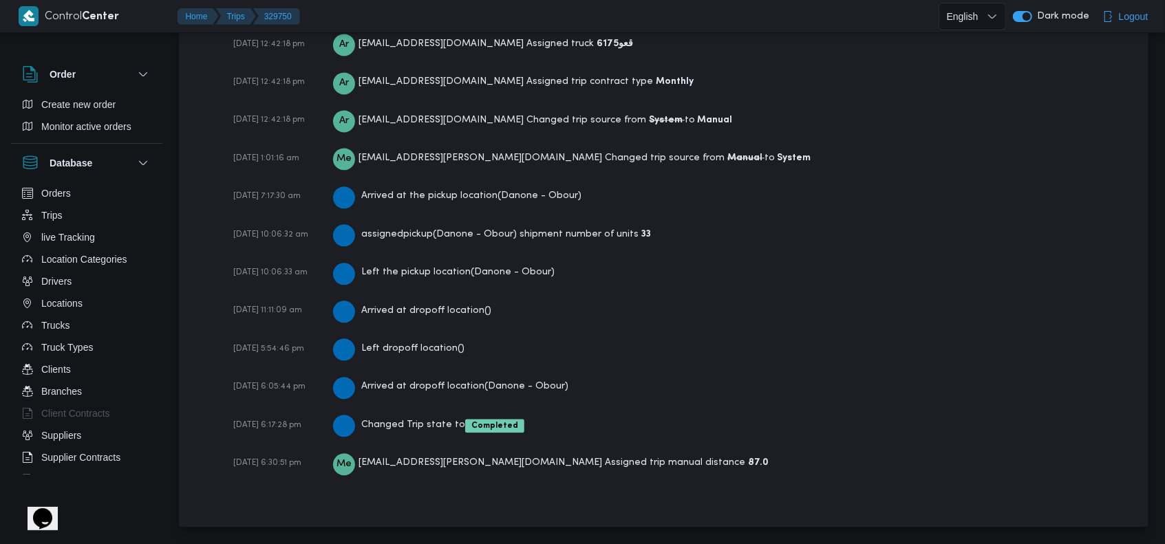
scroll to position [2027, 0]
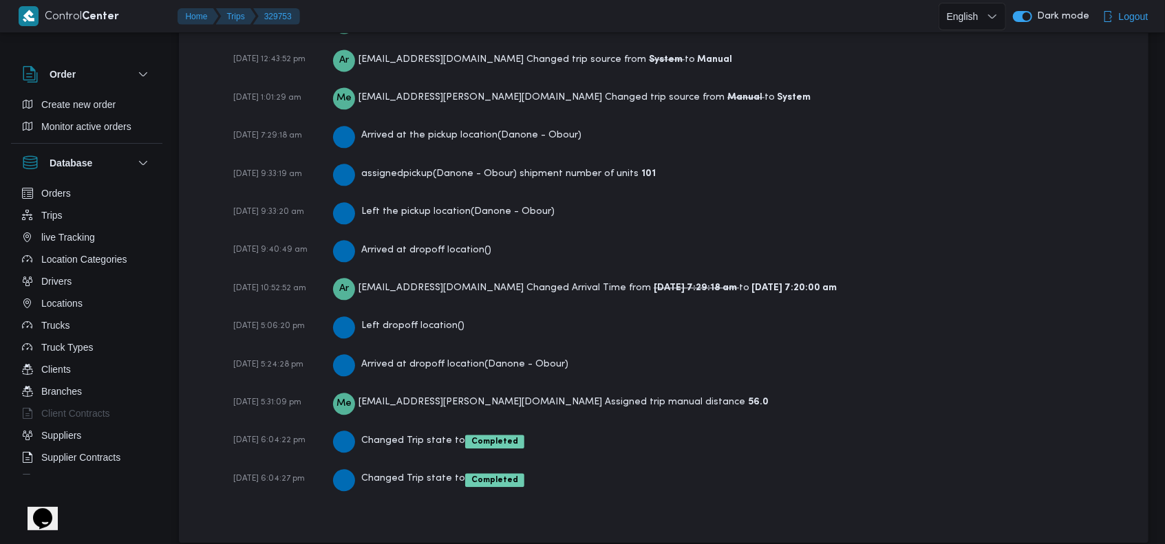
scroll to position [2105, 0]
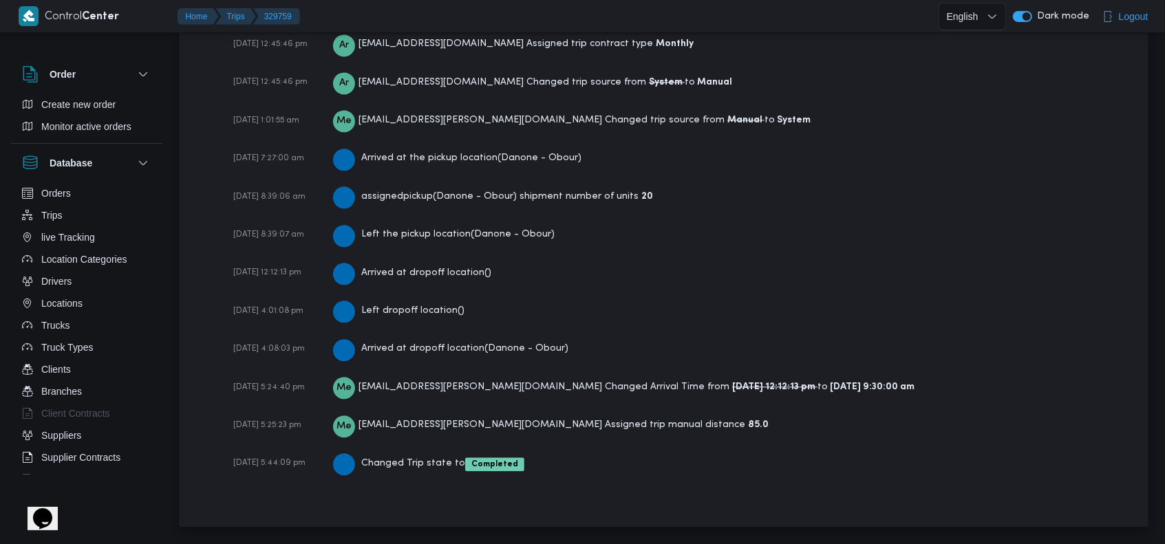
scroll to position [2065, 0]
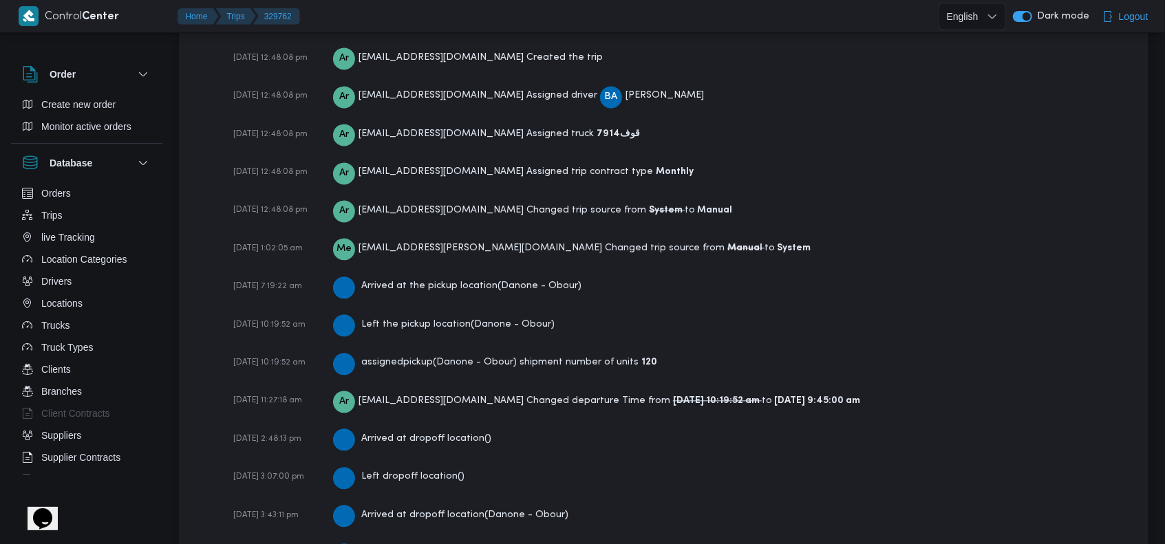
scroll to position [2144, 0]
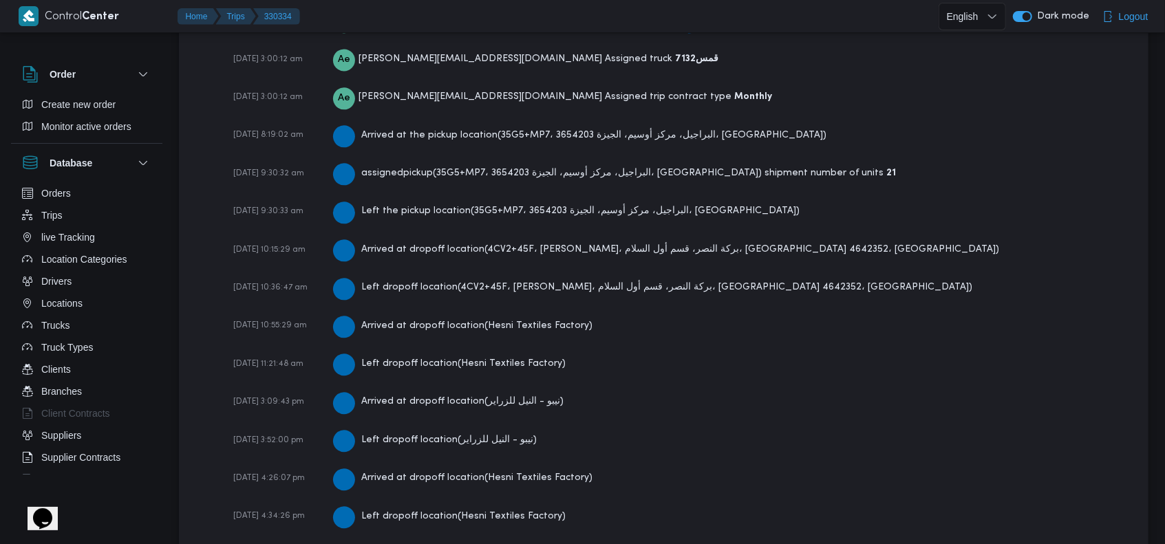
scroll to position [2292, 0]
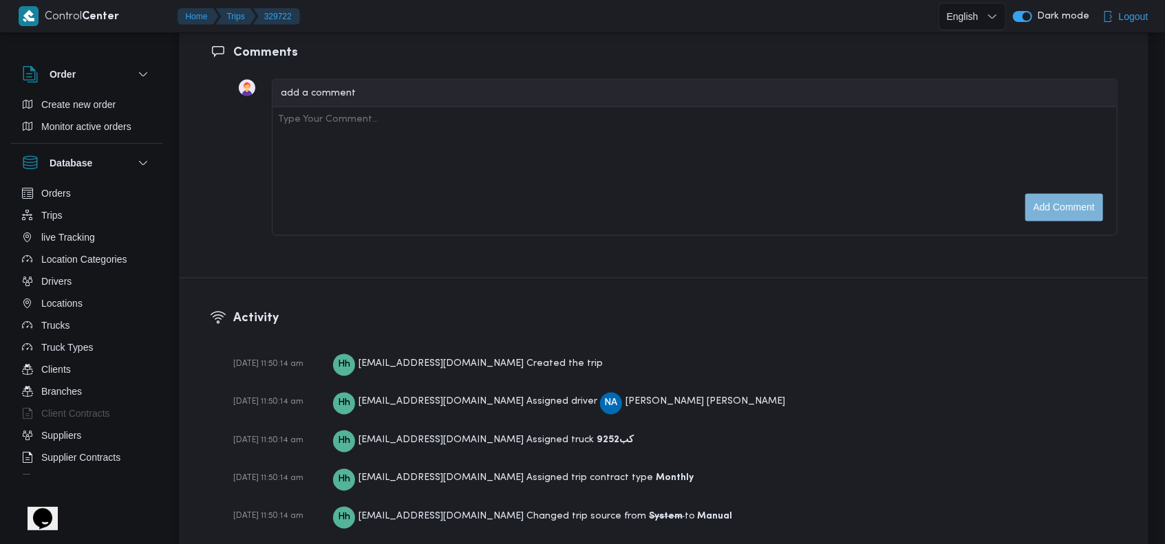
scroll to position [1999, 0]
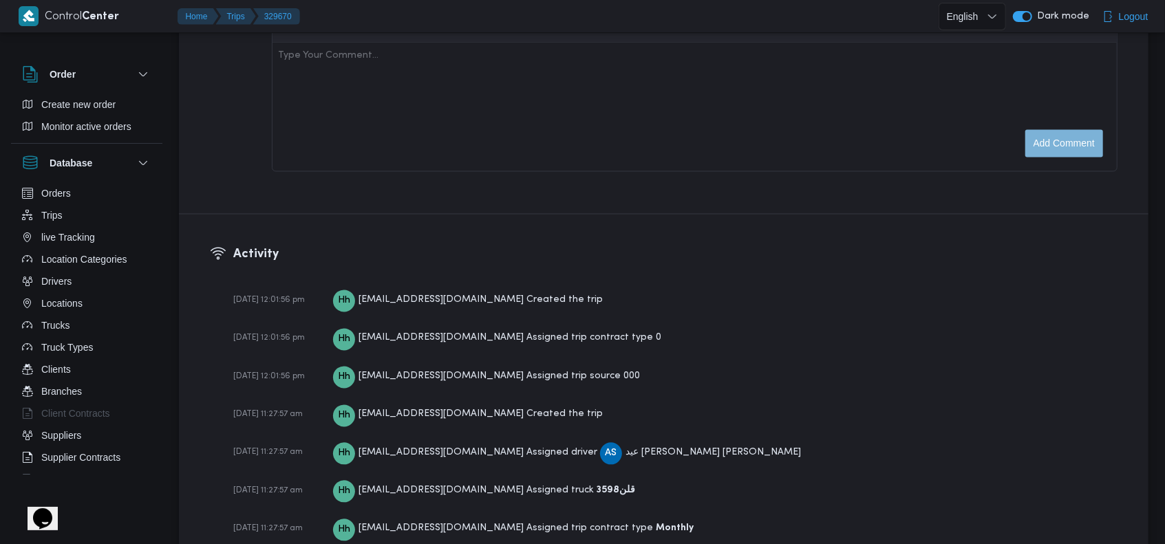
scroll to position [2193, 0]
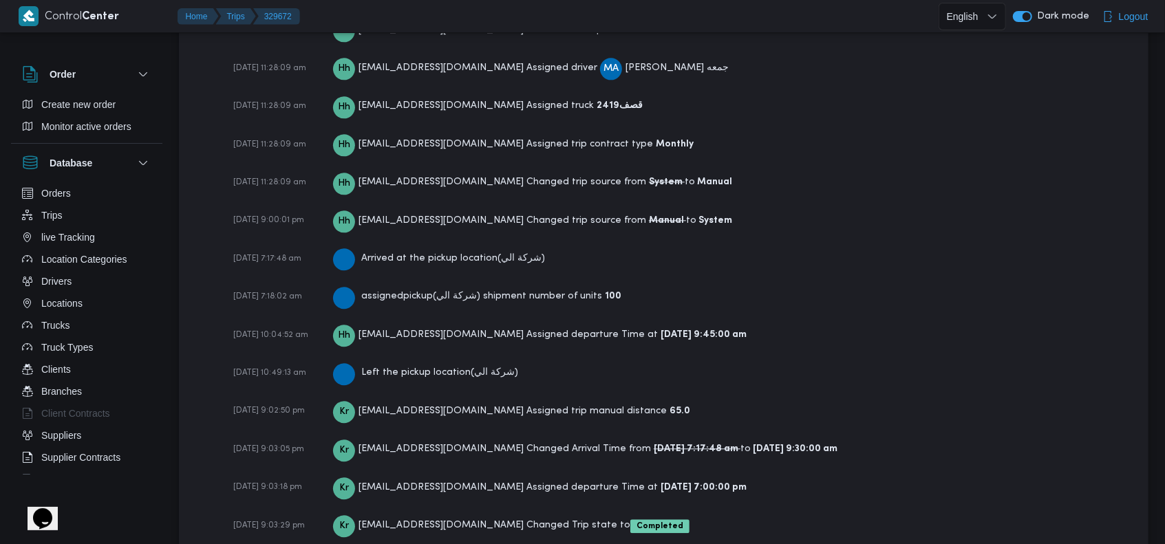
scroll to position [2193, 0]
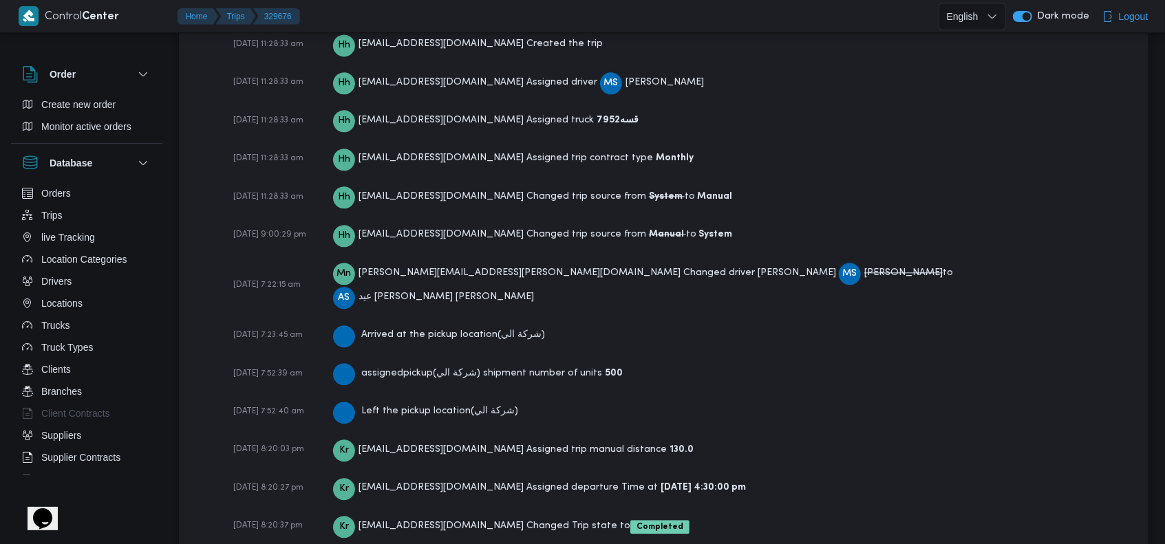
scroll to position [2116, 0]
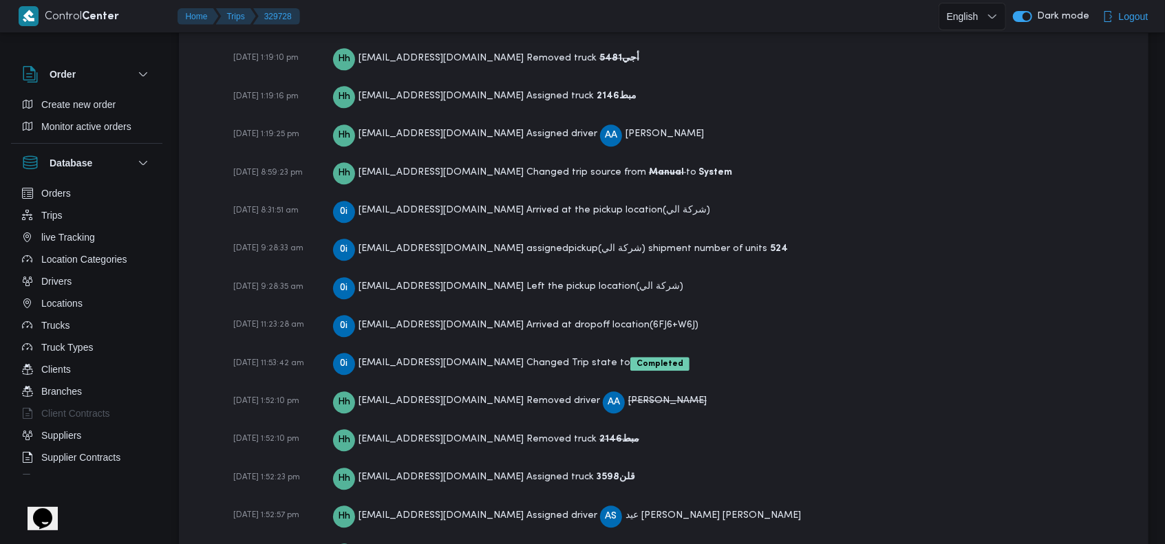
scroll to position [2428, 0]
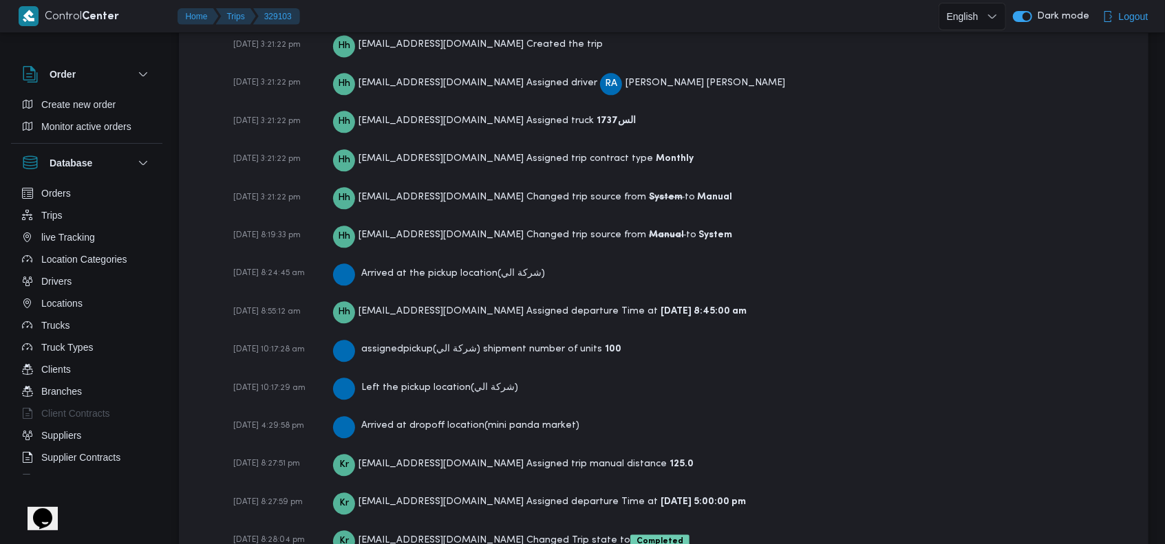
scroll to position [2155, 0]
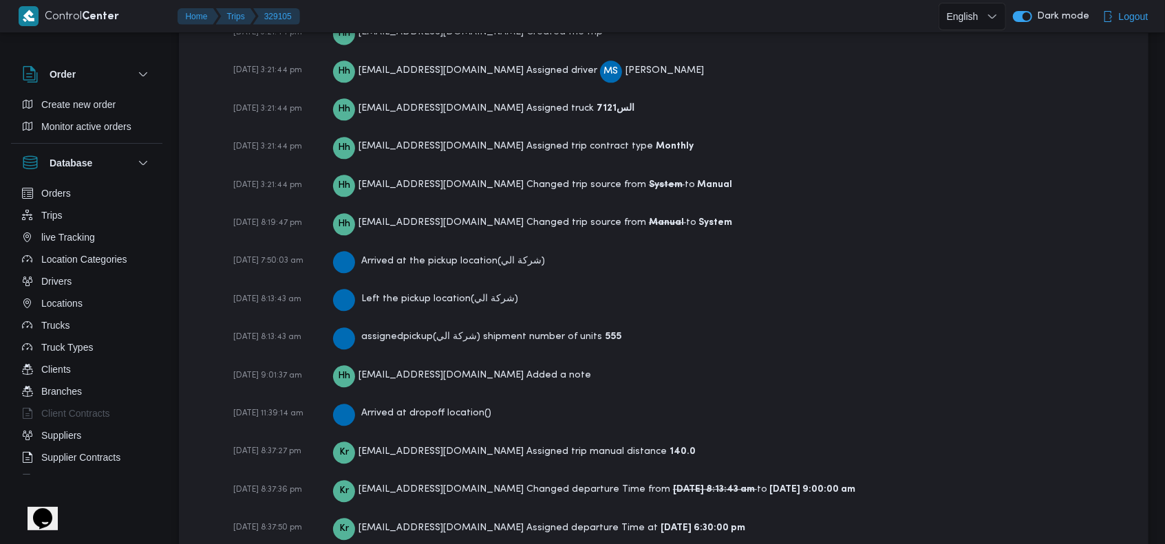
scroll to position [2230, 0]
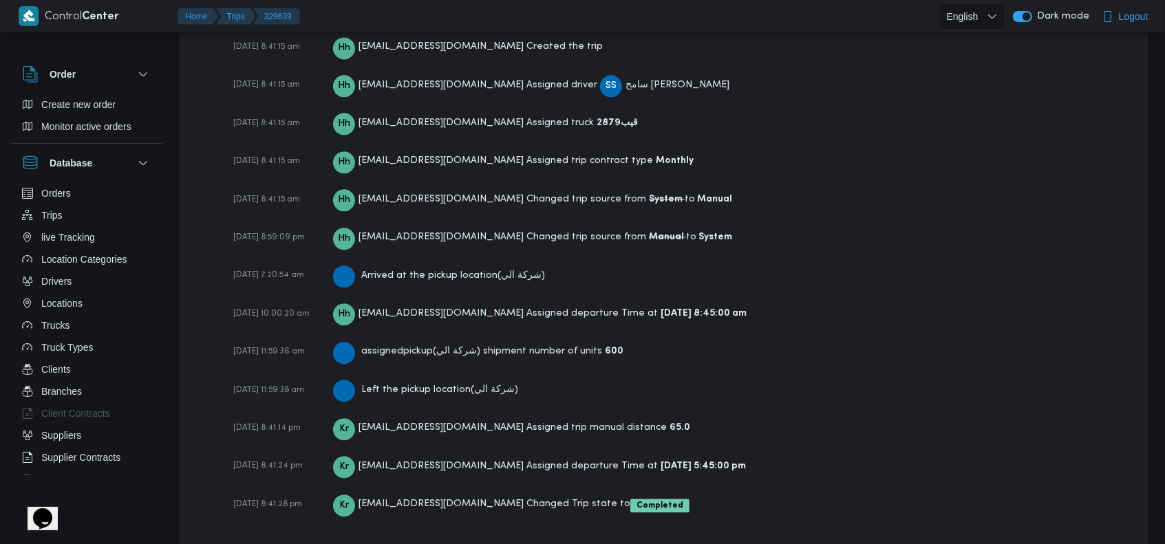
scroll to position [2116, 0]
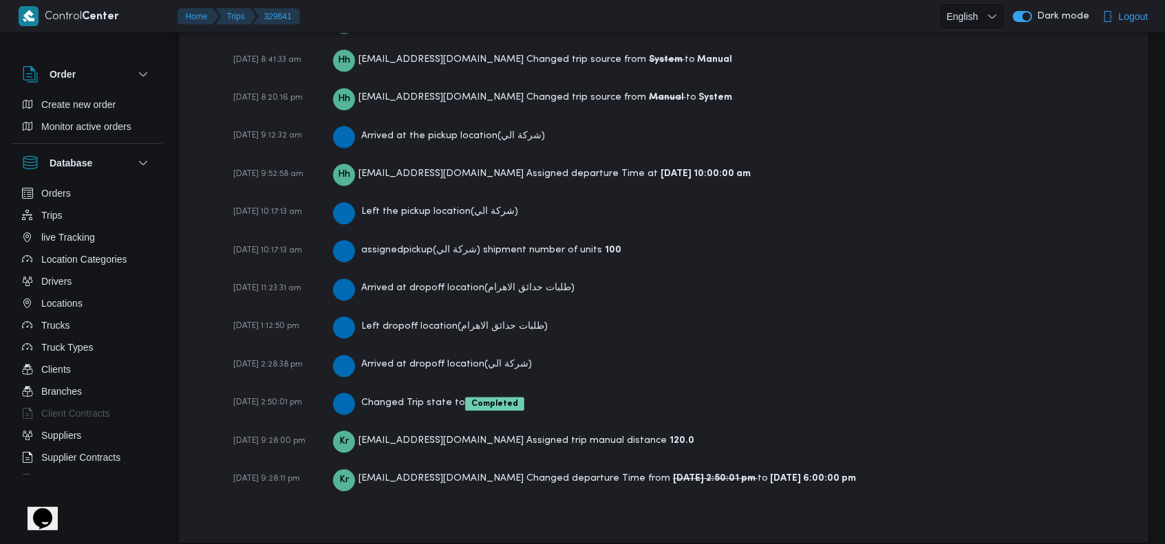
scroll to position [2233, 0]
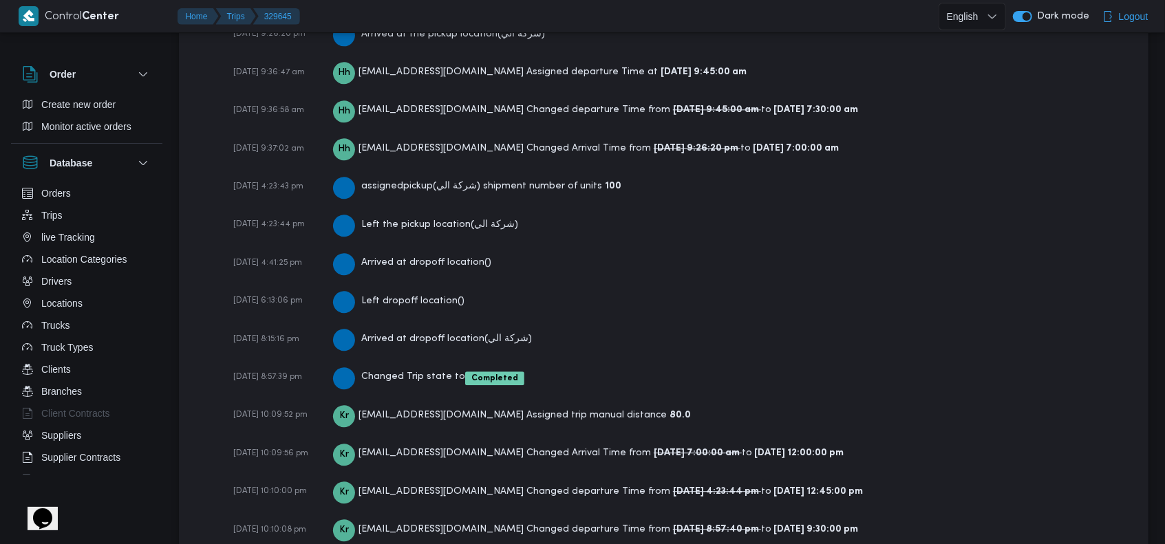
scroll to position [2389, 0]
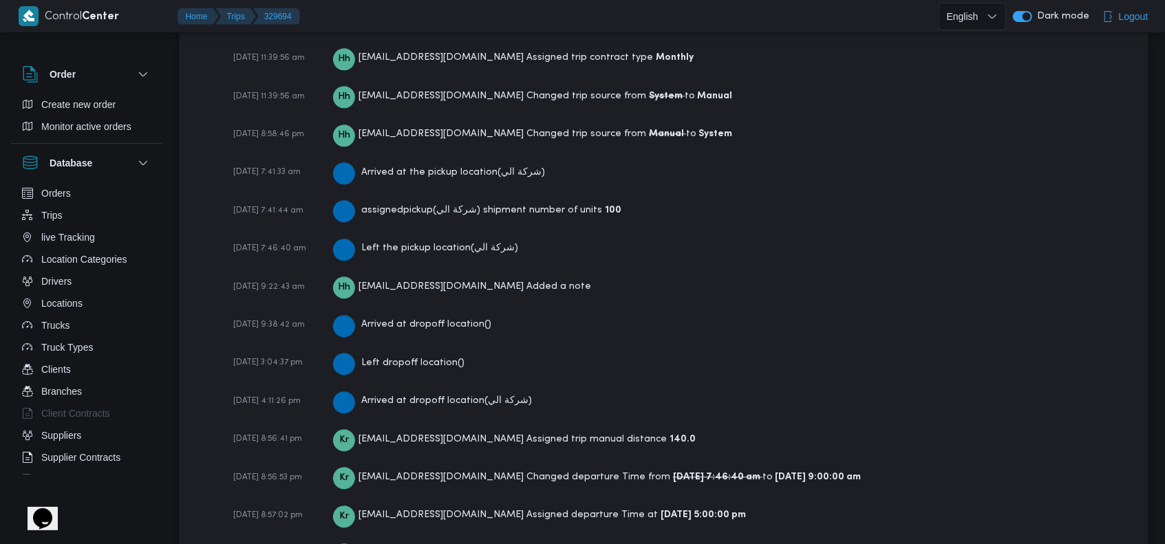
scroll to position [2272, 0]
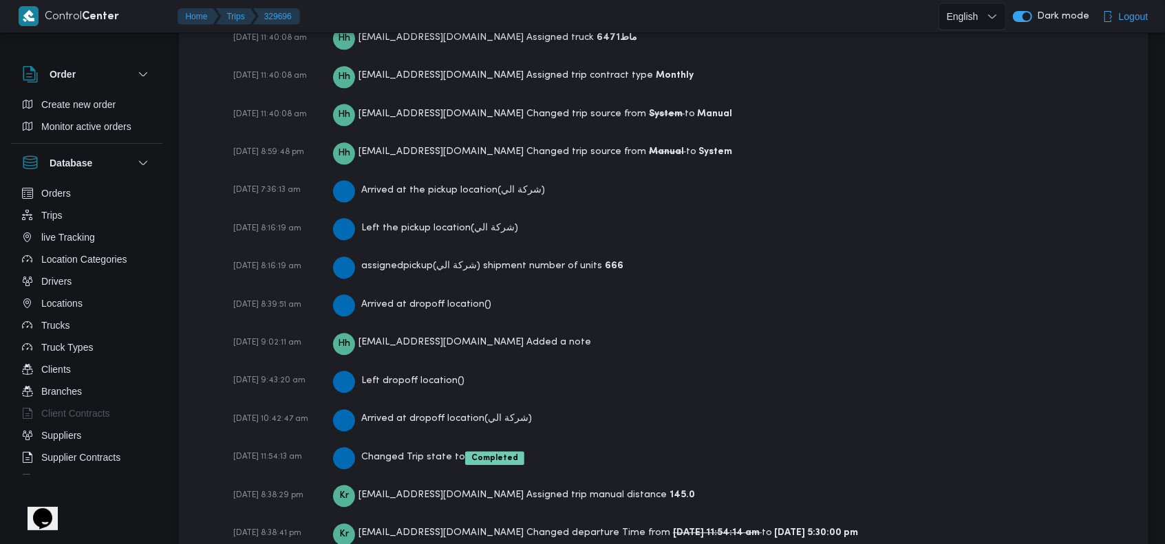
scroll to position [2233, 0]
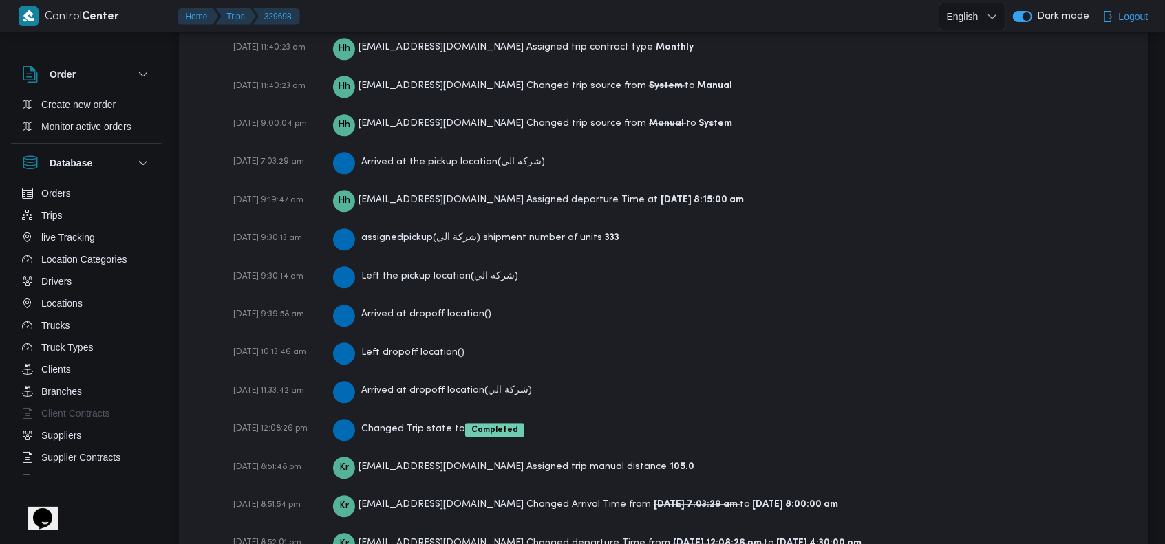
scroll to position [2272, 0]
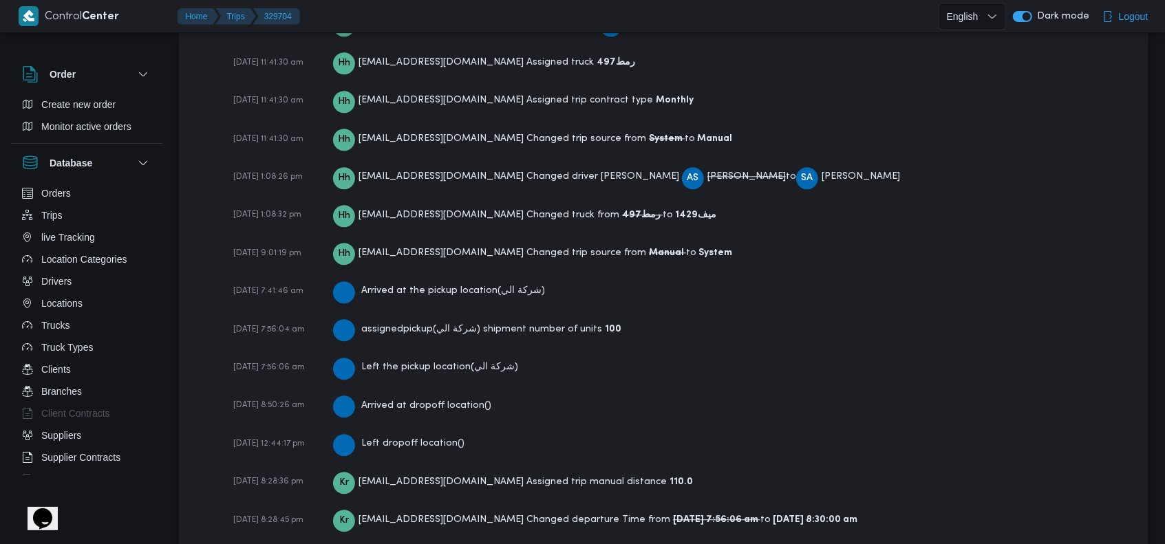
scroll to position [2272, 0]
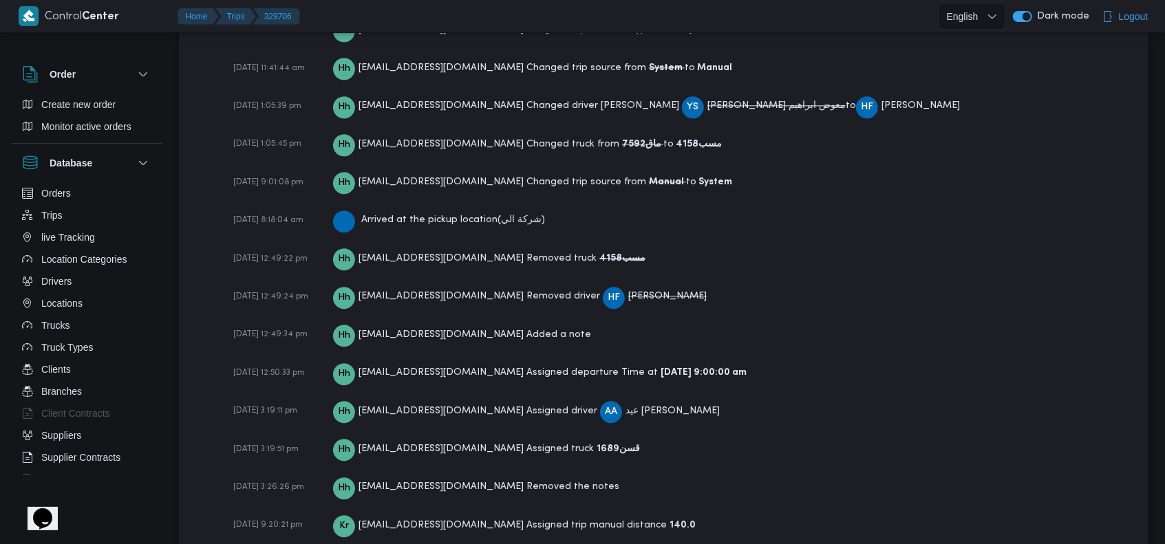
scroll to position [2257, 0]
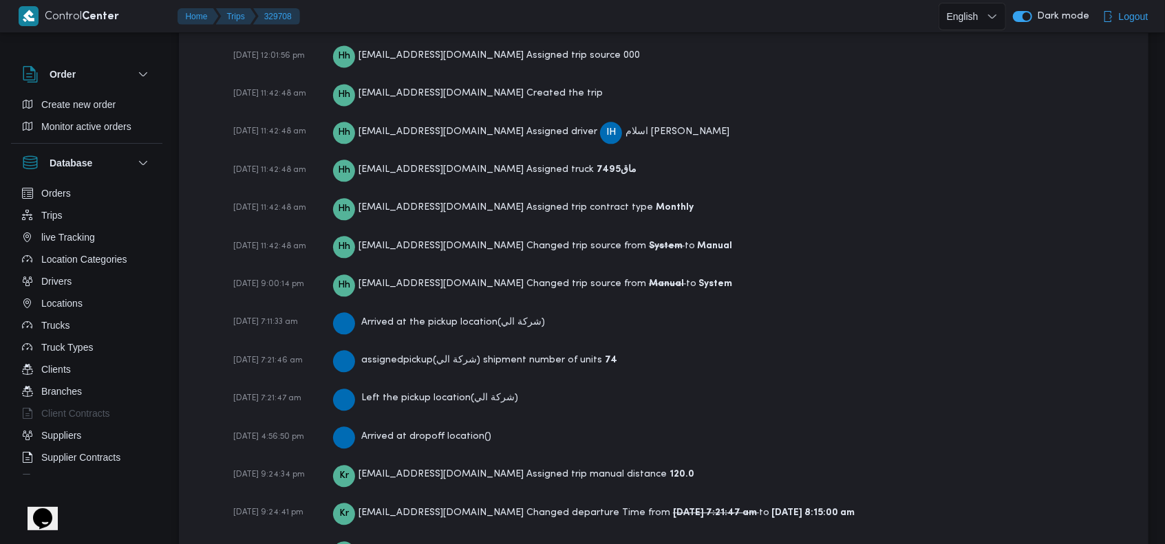
scroll to position [2155, 0]
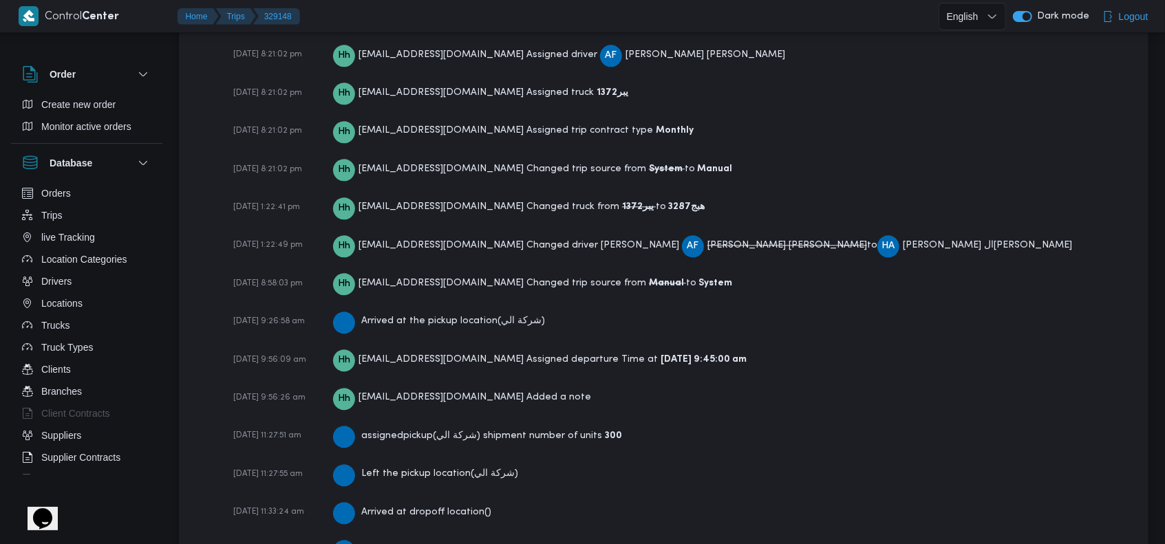
scroll to position [2350, 0]
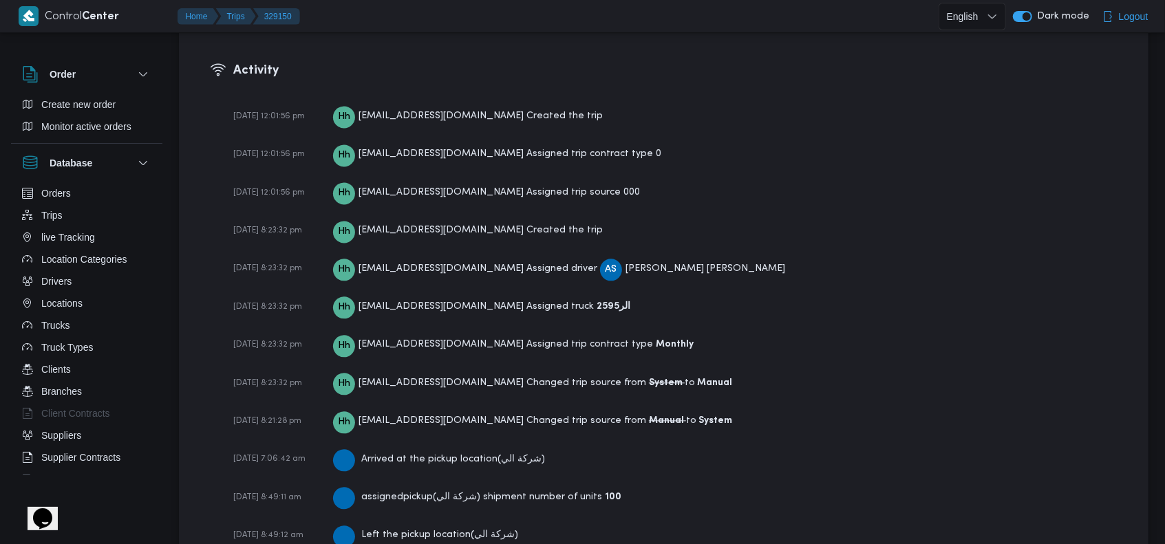
scroll to position [2294, 0]
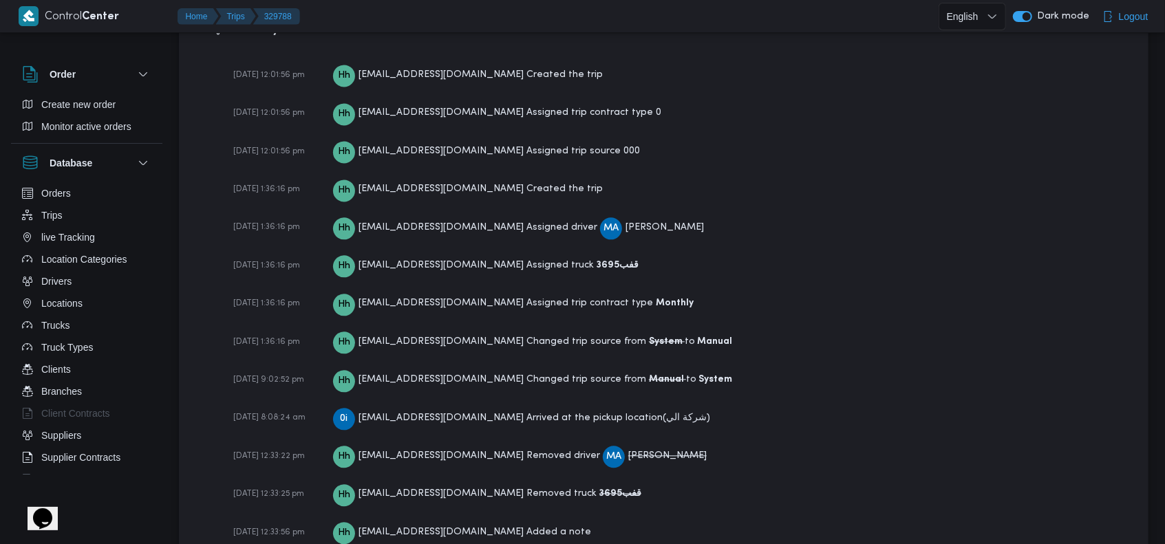
scroll to position [2202, 0]
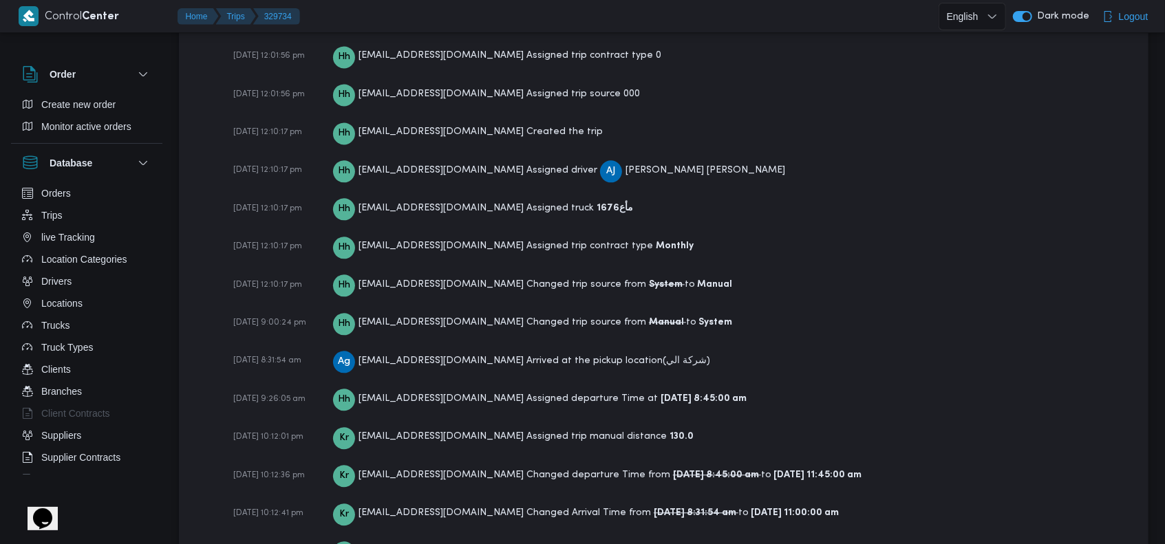
scroll to position [2116, 0]
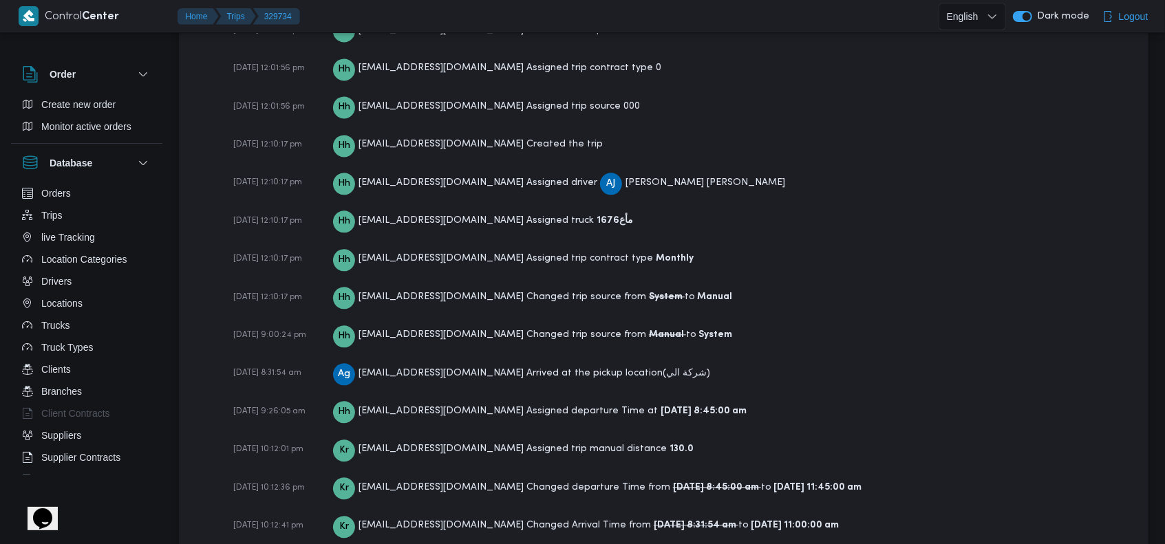
scroll to position [2116, 0]
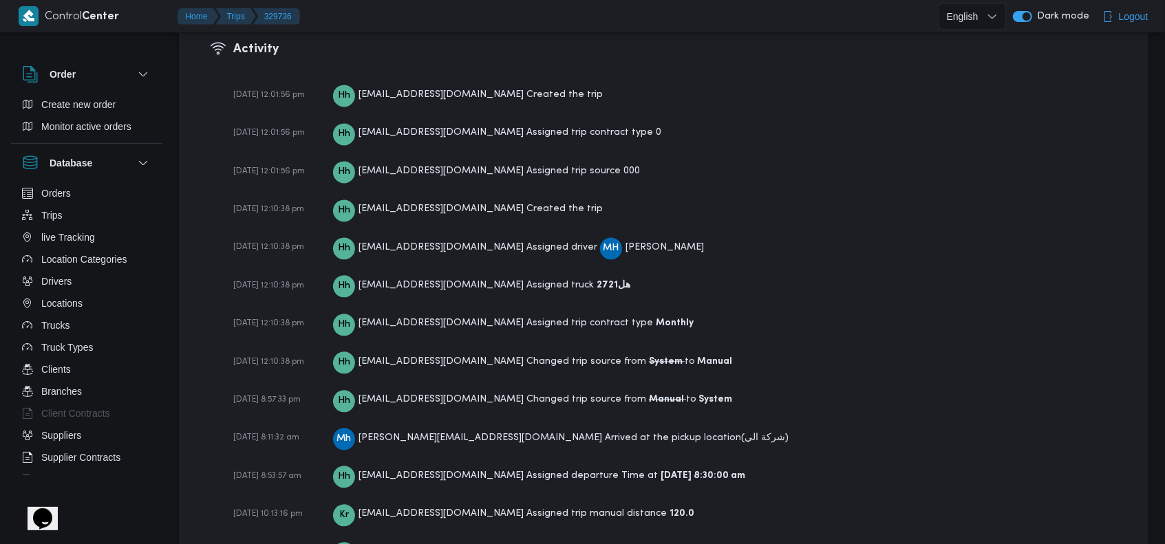
scroll to position [2116, 0]
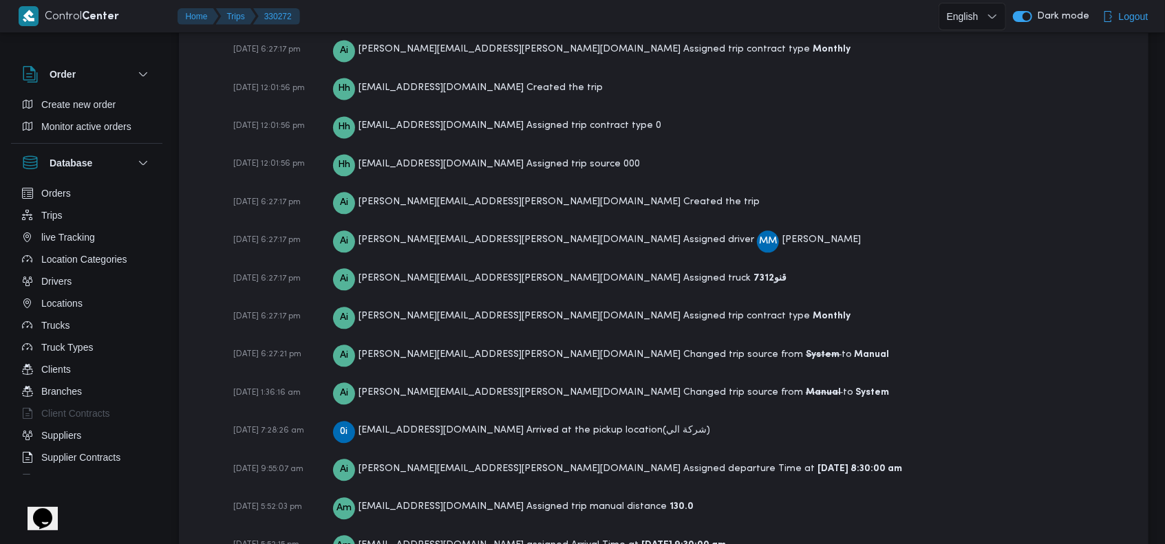
scroll to position [2233, 0]
